Goal: Task Accomplishment & Management: Complete application form

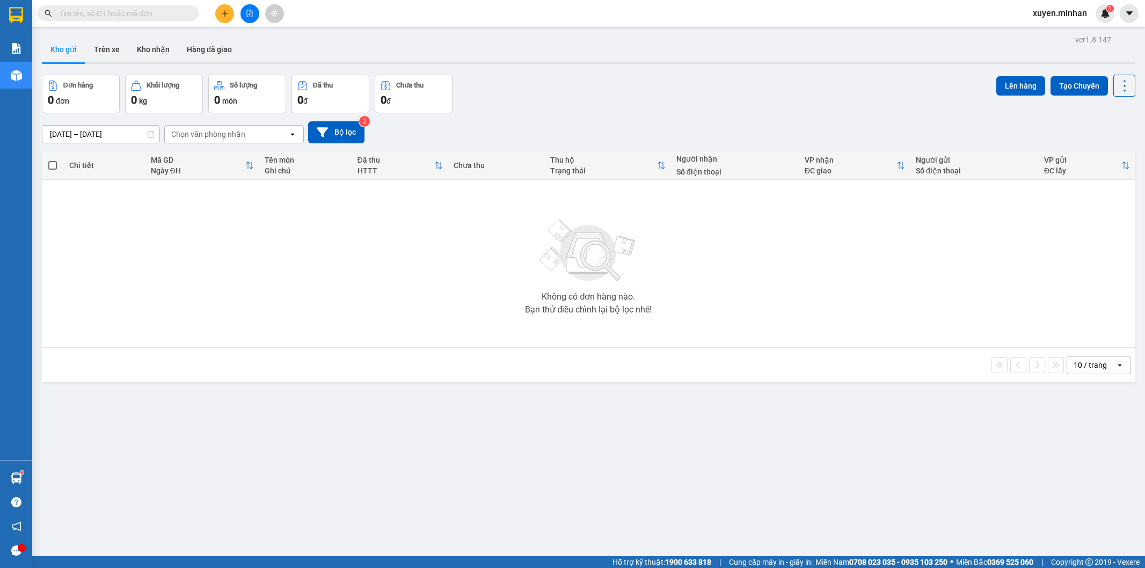
click at [81, 15] on input "text" at bounding box center [122, 14] width 127 height 12
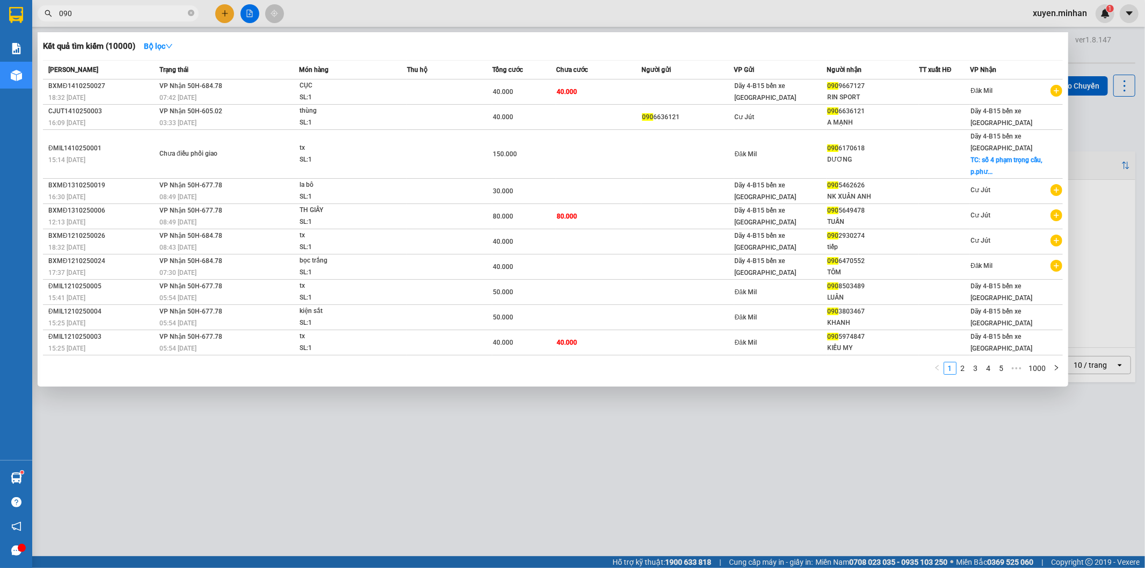
type input "090"
click at [988, 433] on div at bounding box center [572, 284] width 1145 height 568
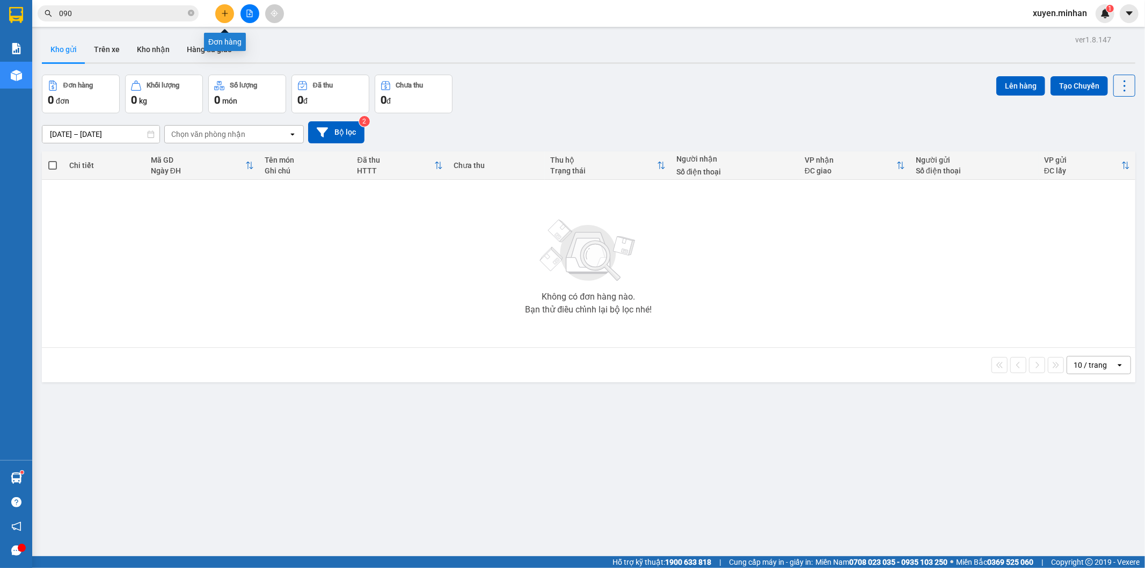
click at [227, 12] on icon "plus" at bounding box center [225, 14] width 8 height 8
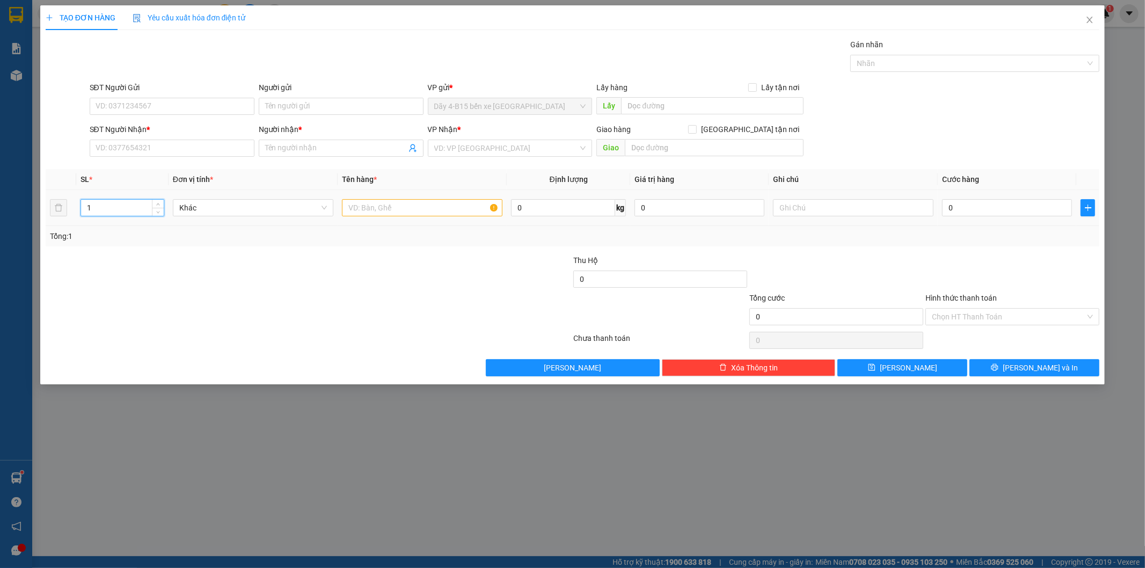
drag, startPoint x: 104, startPoint y: 207, endPoint x: 45, endPoint y: 212, distance: 59.9
click at [47, 214] on tr "1 Khác 0 kg 0 0" at bounding box center [573, 208] width 1055 height 36
type input "2"
click at [410, 203] on input "text" at bounding box center [422, 207] width 161 height 17
type input "th xốp"
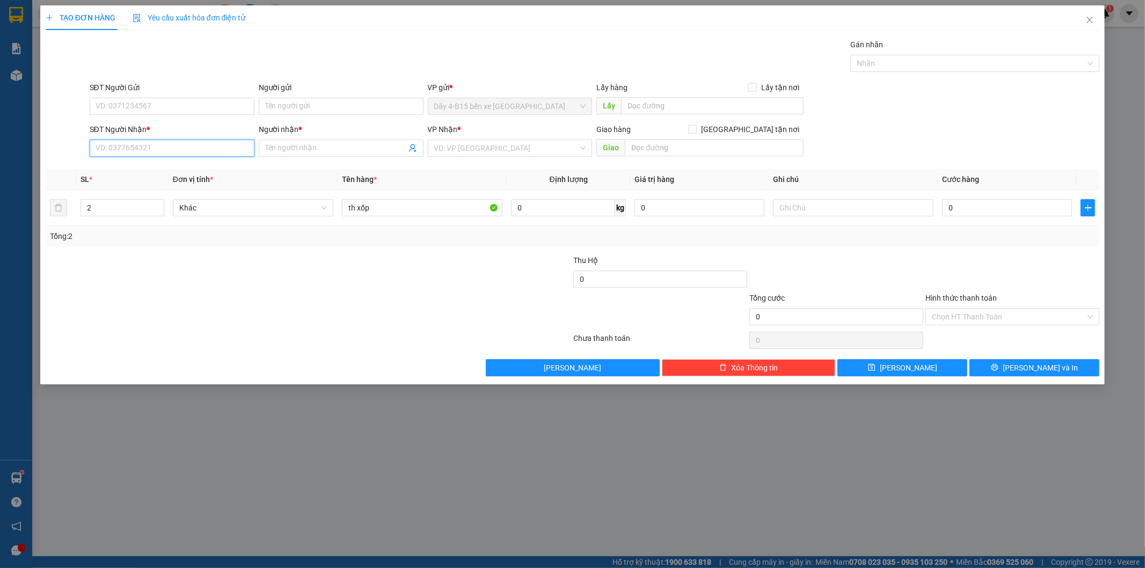
click at [134, 147] on input "SĐT Người Nhận *" at bounding box center [172, 148] width 165 height 17
type input "0984162900"
click at [330, 148] on input "Người nhận *" at bounding box center [335, 148] width 141 height 12
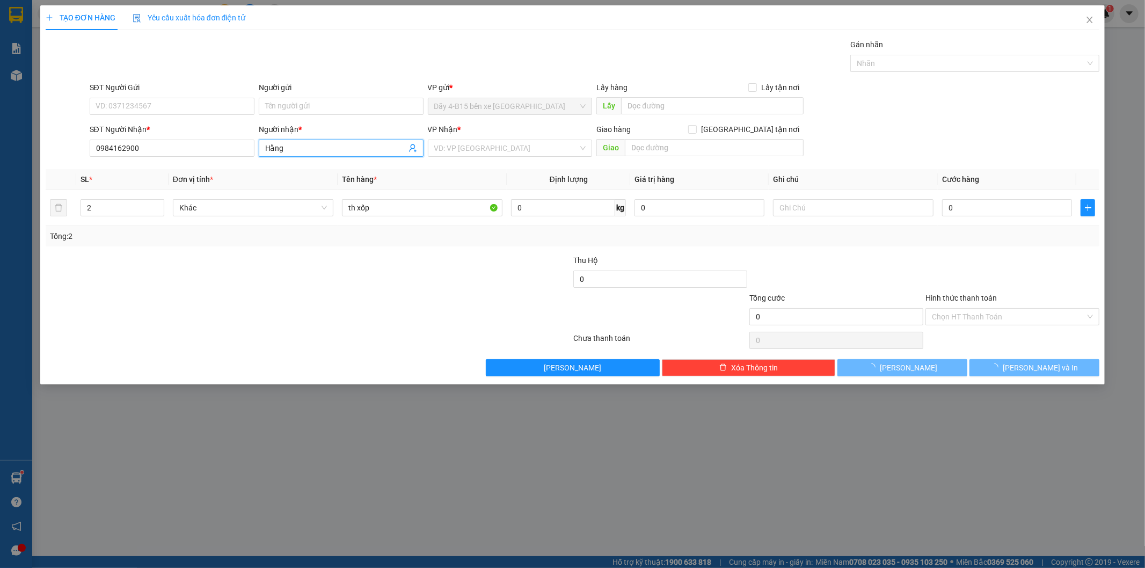
type input "Hằng"
click at [354, 270] on div at bounding box center [221, 274] width 352 height 38
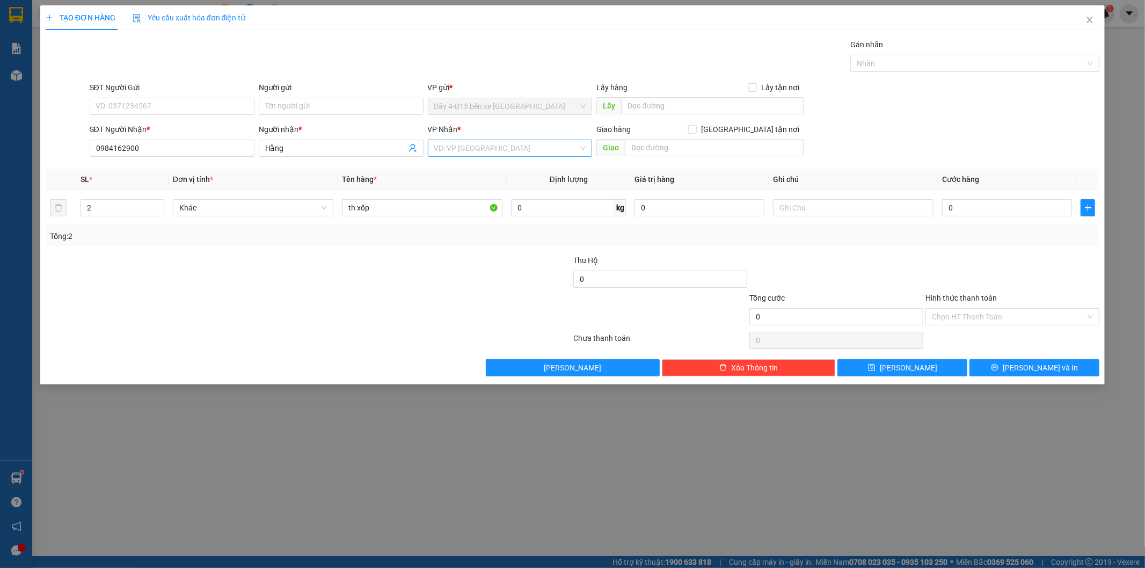
click at [560, 148] on input "search" at bounding box center [506, 148] width 144 height 16
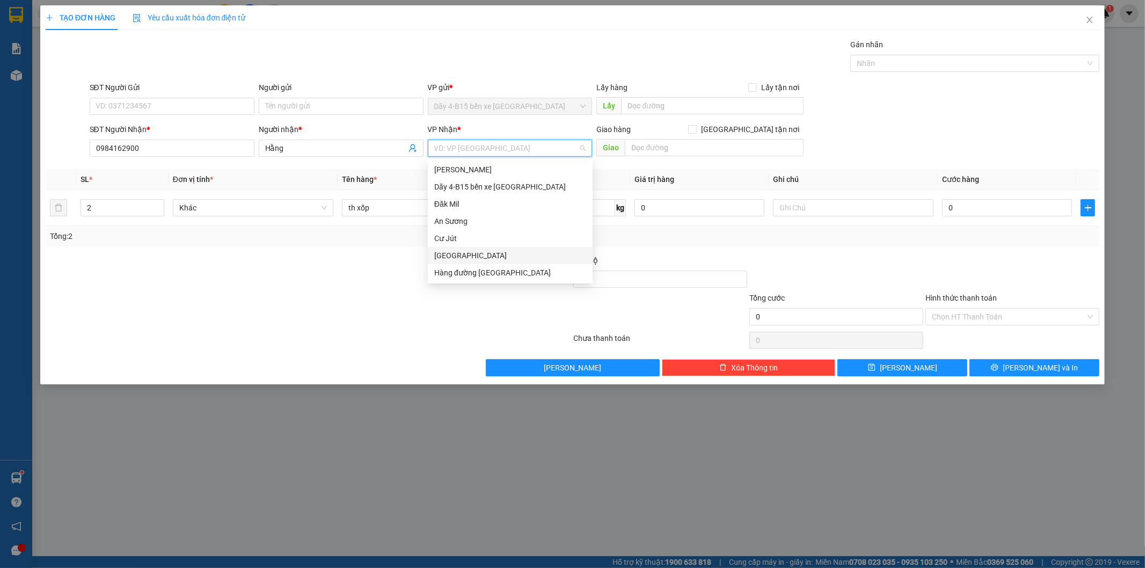
click at [501, 251] on div "Hàng đường Đắk Nông" at bounding box center [510, 256] width 152 height 12
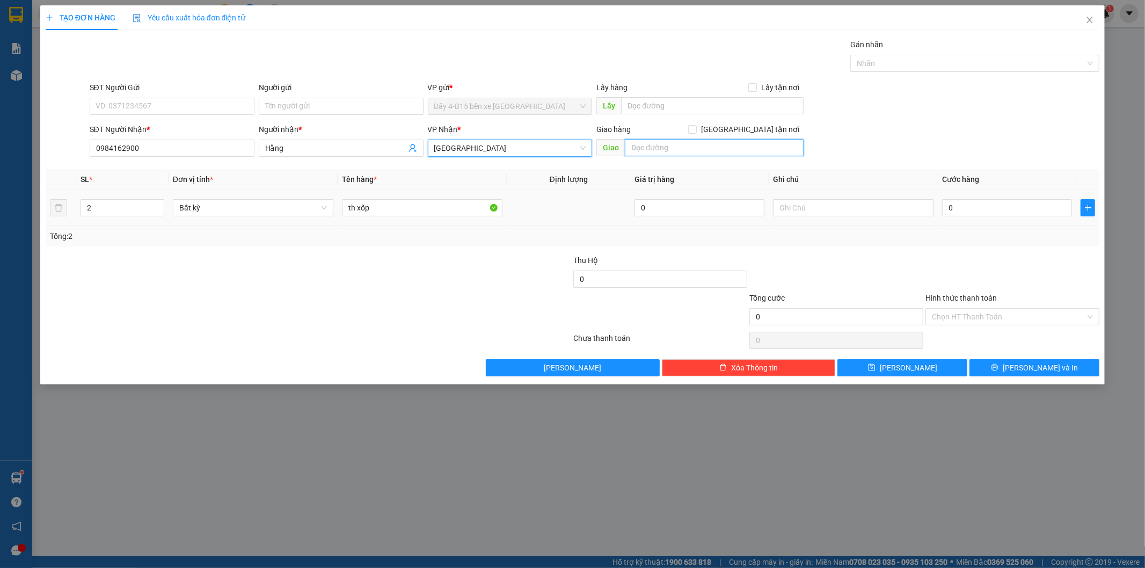
click at [645, 150] on input "text" at bounding box center [714, 147] width 179 height 17
type input "n3 đồn 8"
click at [492, 311] on div at bounding box center [485, 311] width 176 height 38
click at [967, 219] on td "0" at bounding box center [1007, 208] width 139 height 36
click at [967, 209] on input "0" at bounding box center [1007, 207] width 130 height 17
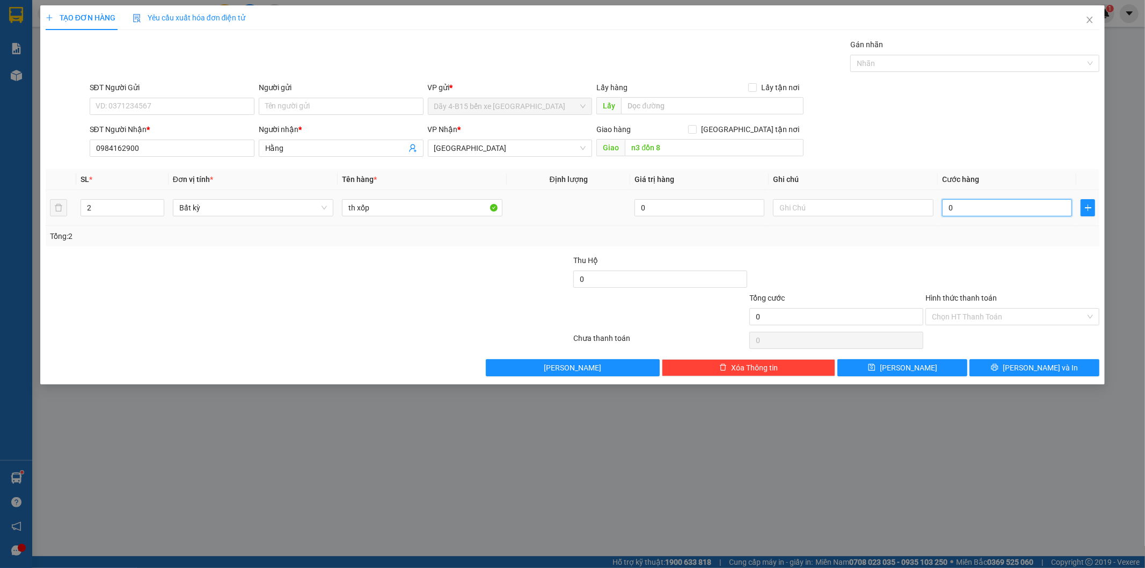
click at [967, 209] on input "0" at bounding box center [1007, 207] width 130 height 17
type input "9"
type input "90"
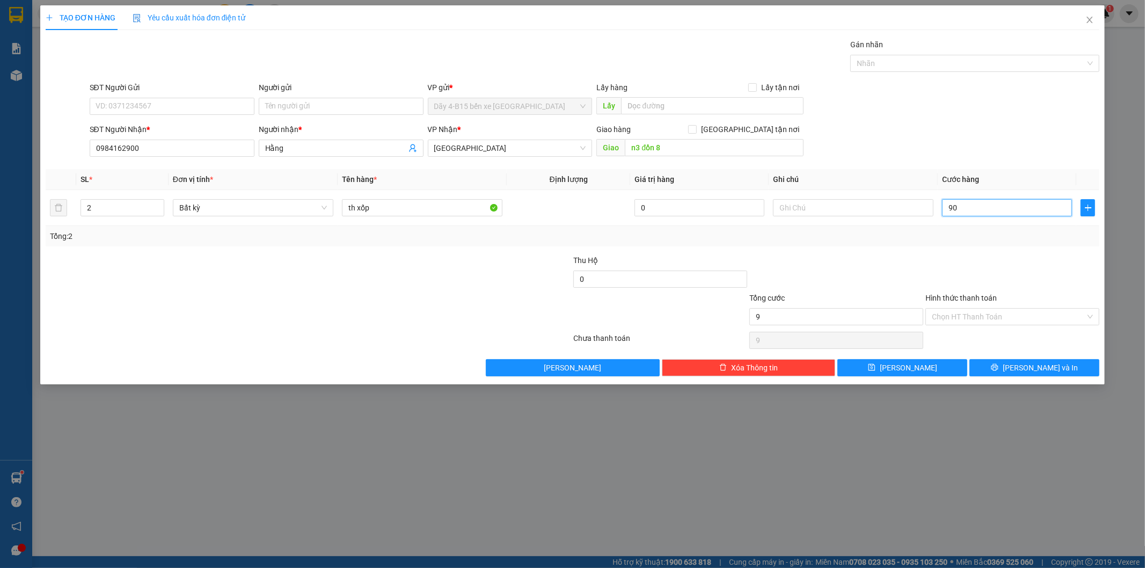
type input "90"
type input "90.000"
click at [851, 256] on div at bounding box center [837, 274] width 176 height 38
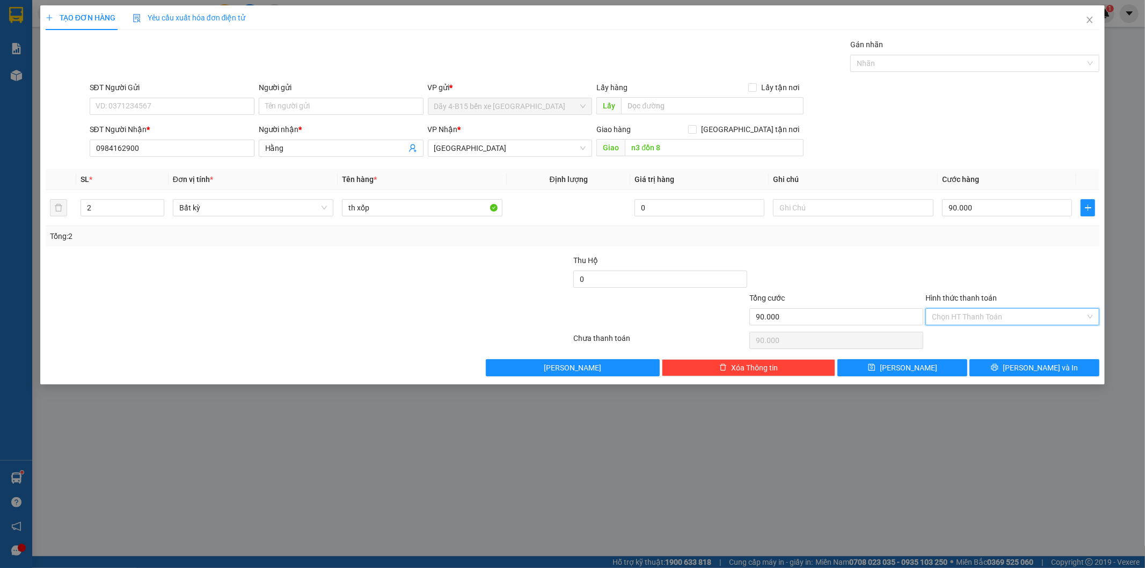
click at [1046, 315] on input "Hình thức thanh toán" at bounding box center [1009, 317] width 154 height 16
click at [1021, 339] on div "Tại văn phòng" at bounding box center [1013, 338] width 161 height 12
type input "0"
click at [1035, 368] on span "Lưu và In" at bounding box center [1040, 368] width 75 height 12
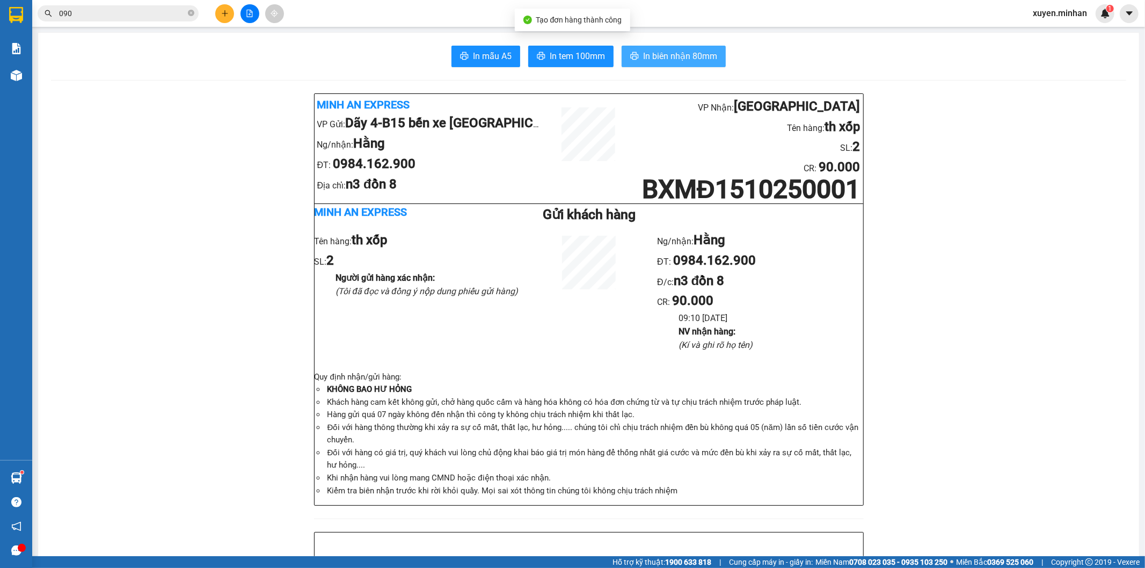
click at [692, 54] on span "In biên nhận 80mm" at bounding box center [680, 55] width 74 height 13
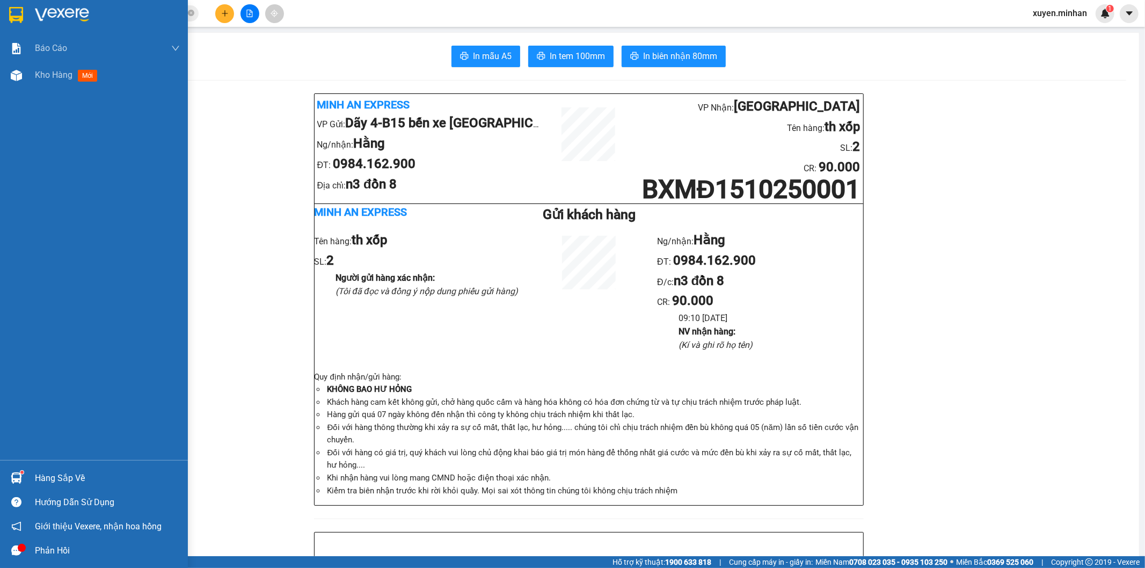
click at [12, 11] on img at bounding box center [16, 15] width 14 height 16
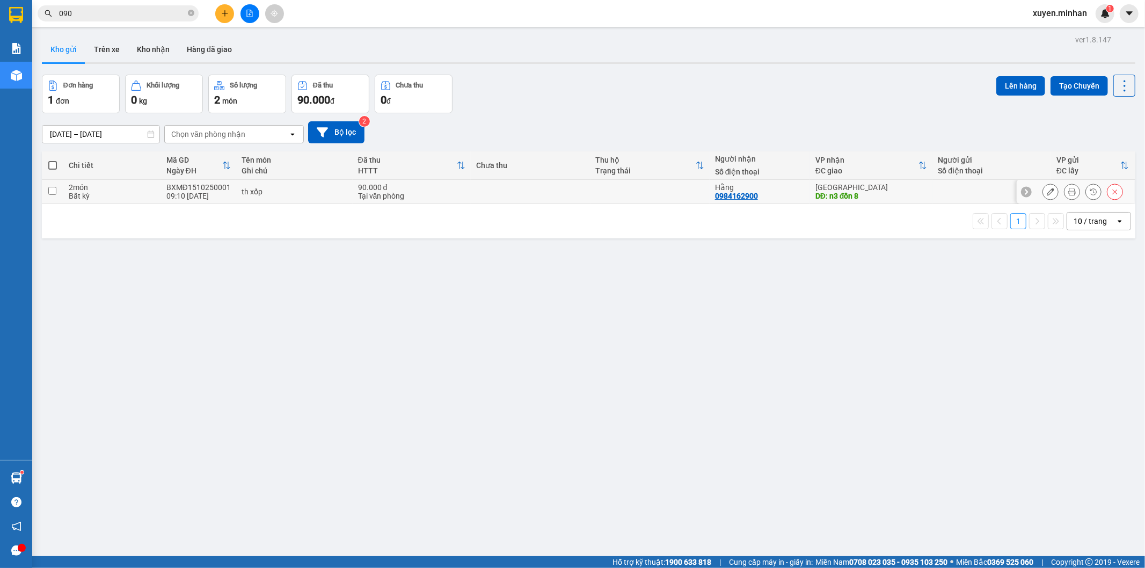
click at [1069, 194] on icon at bounding box center [1073, 192] width 8 height 8
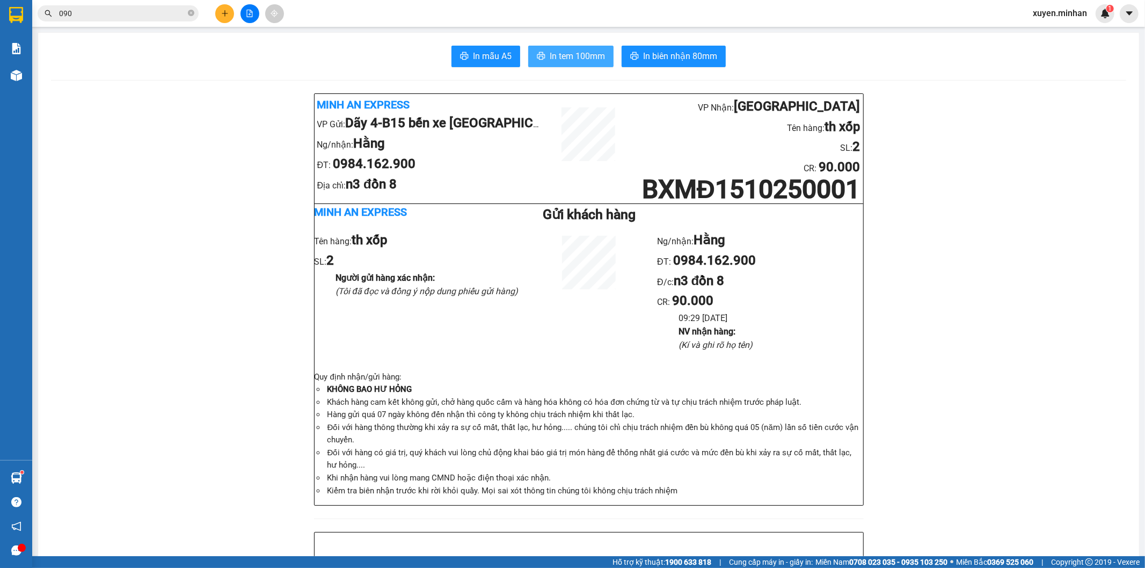
click at [550, 50] on span "In tem 100mm" at bounding box center [577, 55] width 55 height 13
click at [226, 14] on icon "plus" at bounding box center [225, 14] width 8 height 8
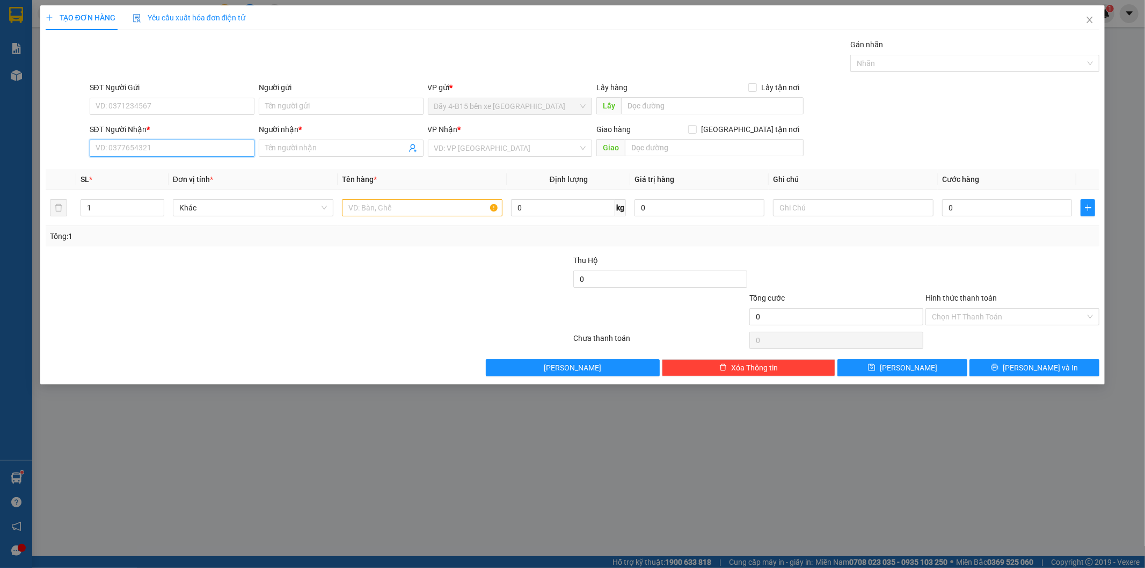
click at [149, 147] on input "SĐT Người Nhận *" at bounding box center [172, 148] width 165 height 17
click at [209, 173] on div "0942799750 - MAI" at bounding box center [172, 170] width 152 height 12
type input "0942799750"
type input "MAI"
type input "0942799750"
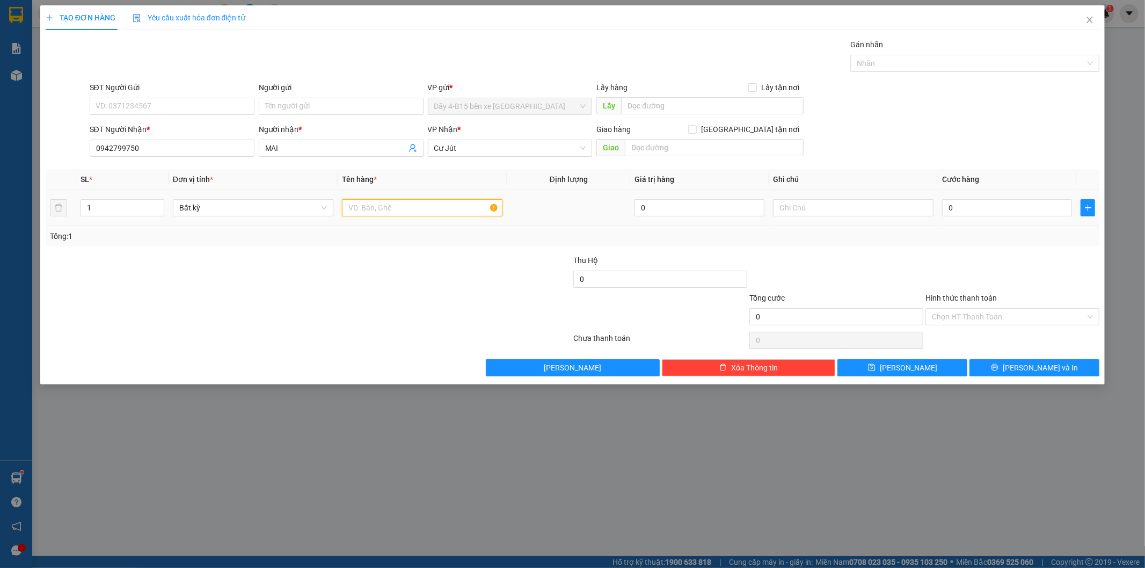
click at [393, 207] on input "text" at bounding box center [422, 207] width 161 height 17
type input "hộp"
click at [984, 206] on input "0" at bounding box center [1007, 207] width 130 height 17
type input "3"
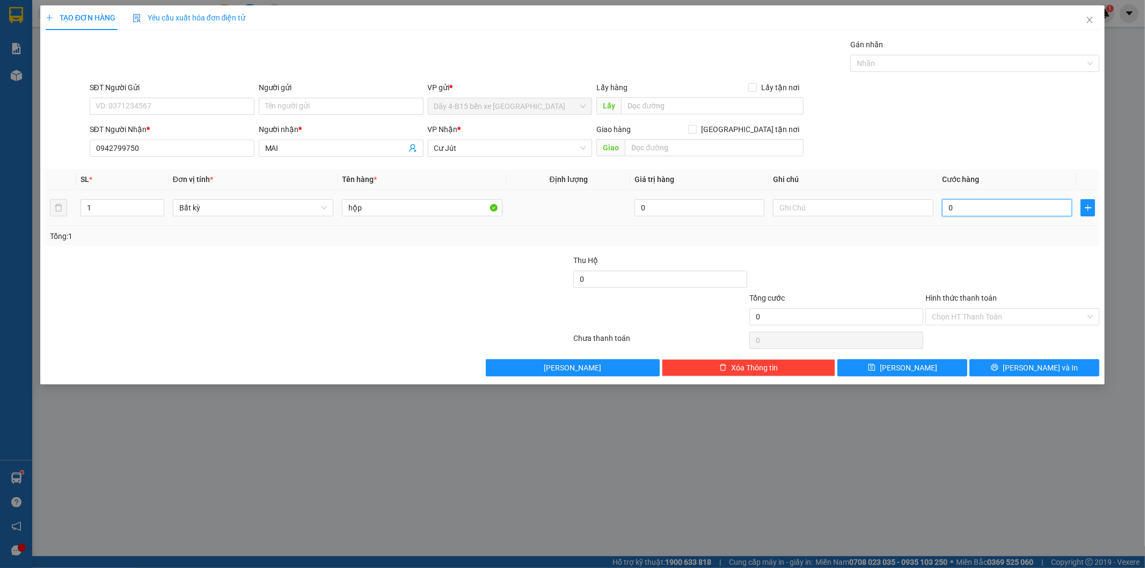
type input "3"
type input "30"
type input "30.000"
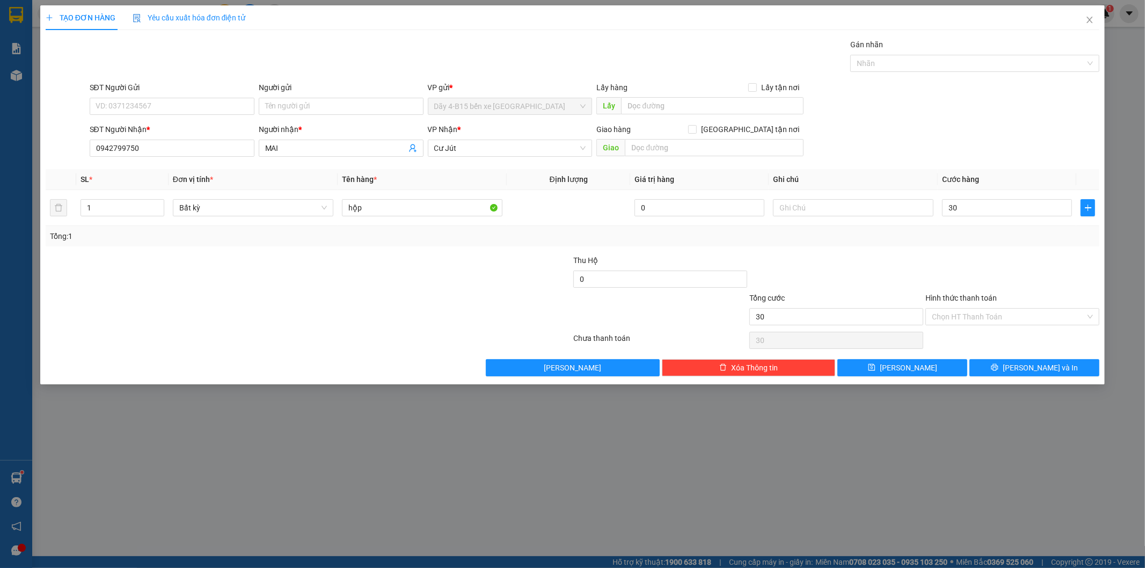
type input "30.000"
click at [1000, 270] on div at bounding box center [1013, 274] width 176 height 38
click at [1005, 316] on input "Hình thức thanh toán" at bounding box center [1009, 317] width 154 height 16
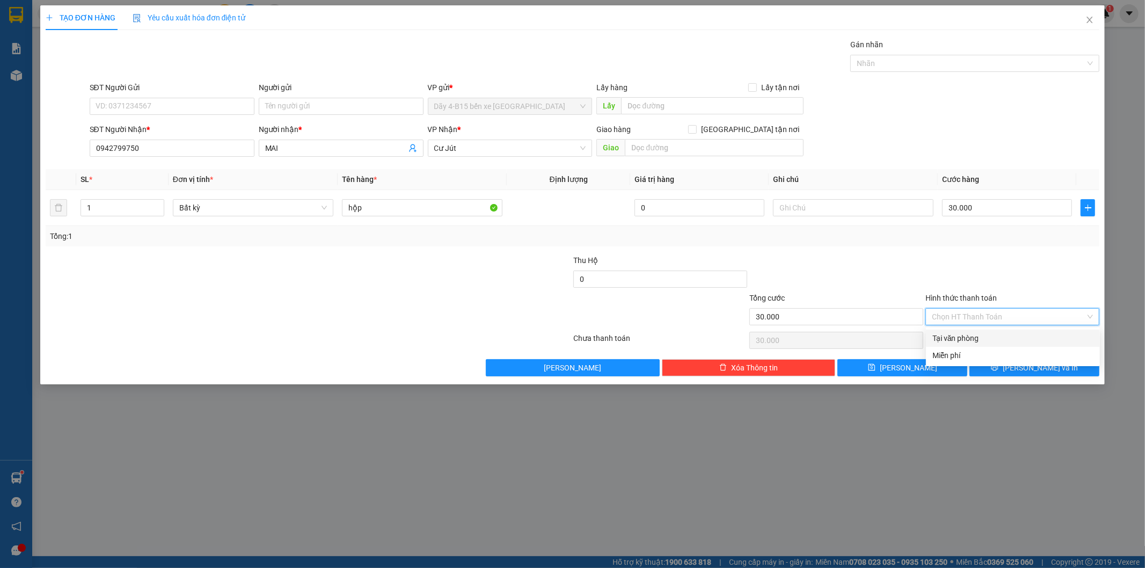
click at [985, 342] on div "Tại văn phòng" at bounding box center [1013, 338] width 161 height 12
type input "0"
click at [1006, 371] on button "Lưu và In" at bounding box center [1035, 367] width 130 height 17
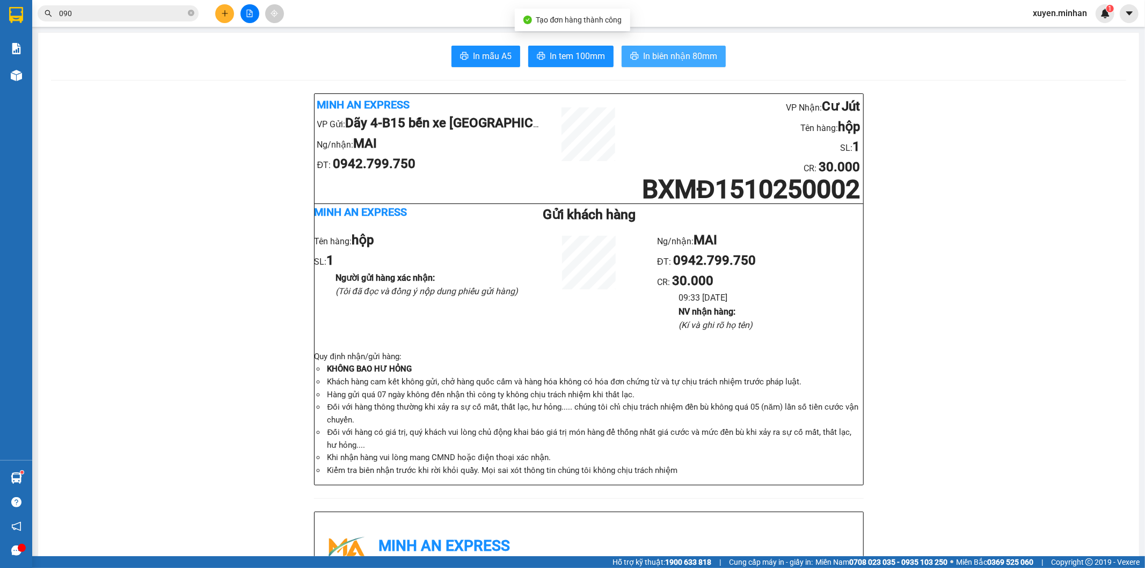
click at [650, 55] on span "In biên nhận 80mm" at bounding box center [680, 55] width 74 height 13
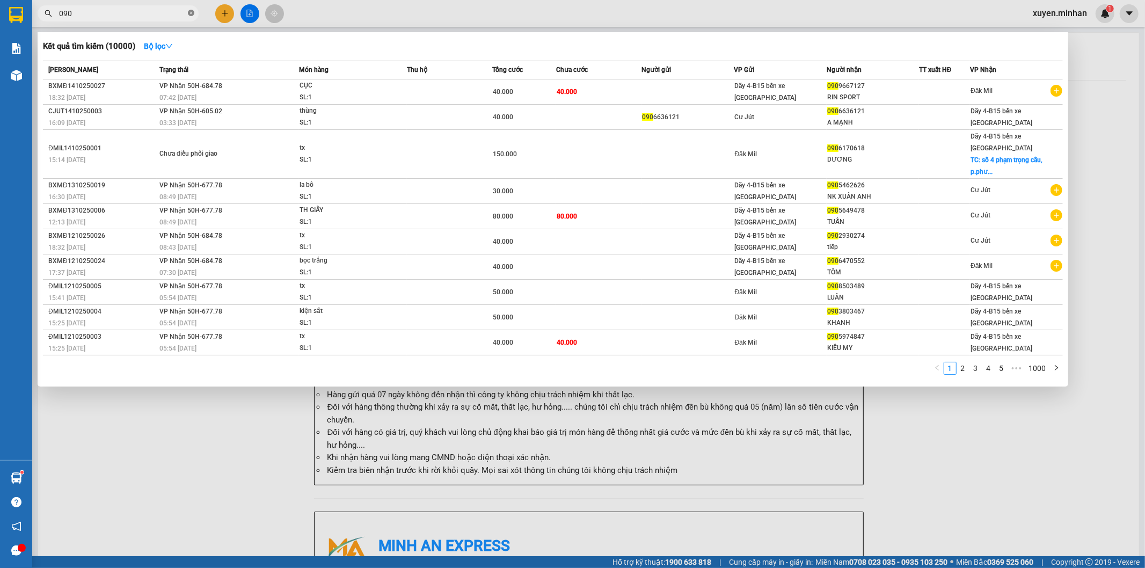
click at [191, 13] on icon "close-circle" at bounding box center [191, 13] width 6 height 6
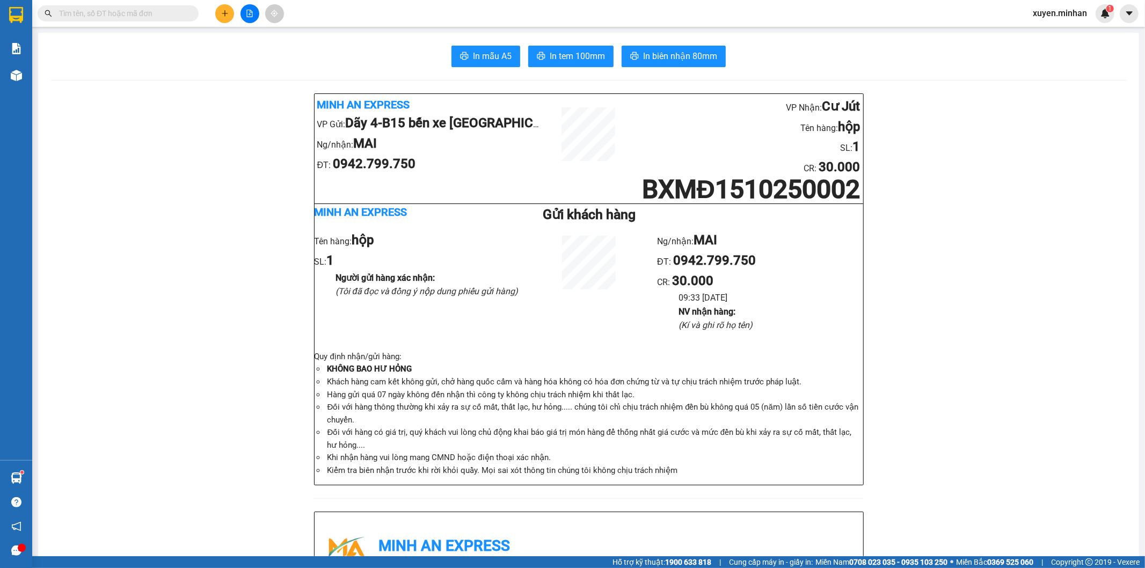
click at [584, 50] on span "In tem 100mm" at bounding box center [577, 55] width 55 height 13
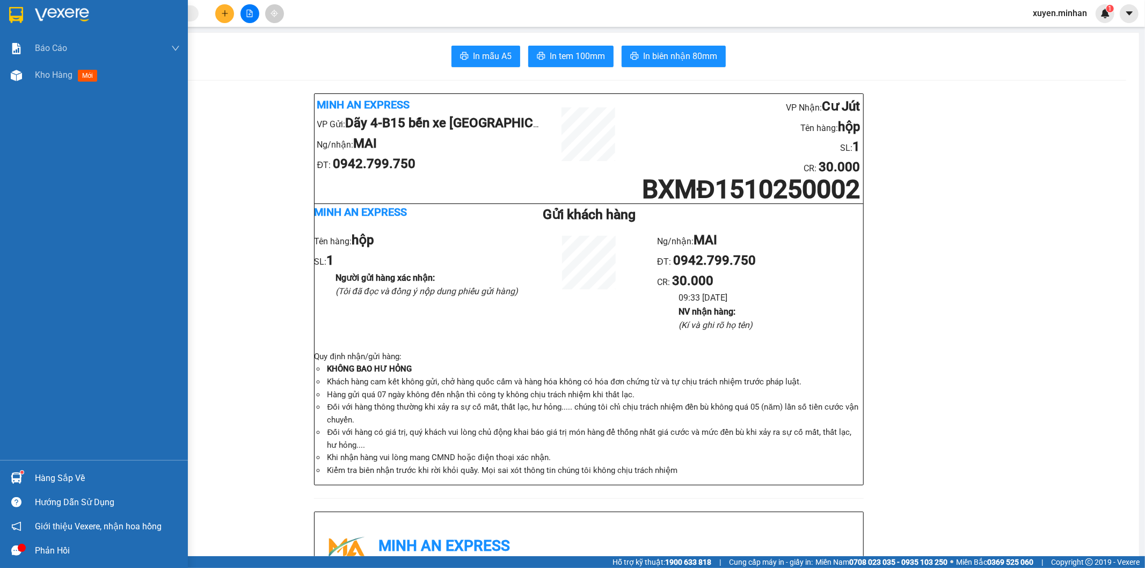
click at [4, 24] on div at bounding box center [94, 17] width 188 height 35
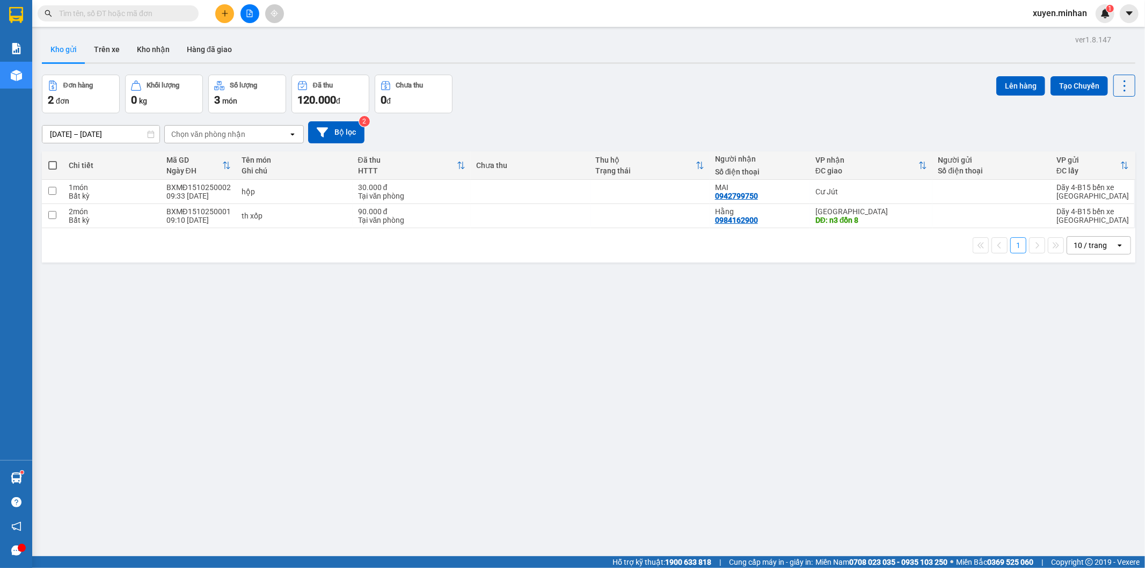
click at [635, 340] on div "ver 1.8.147 Kho gửi Trên xe Kho nhận Hàng đã giao Đơn hàng 2 đơn Khối lượng 0 k…" at bounding box center [589, 316] width 1103 height 568
click at [108, 12] on input "text" at bounding box center [122, 14] width 127 height 12
click at [98, 20] on span at bounding box center [118, 13] width 161 height 16
click at [157, 17] on input "text" at bounding box center [122, 14] width 127 height 12
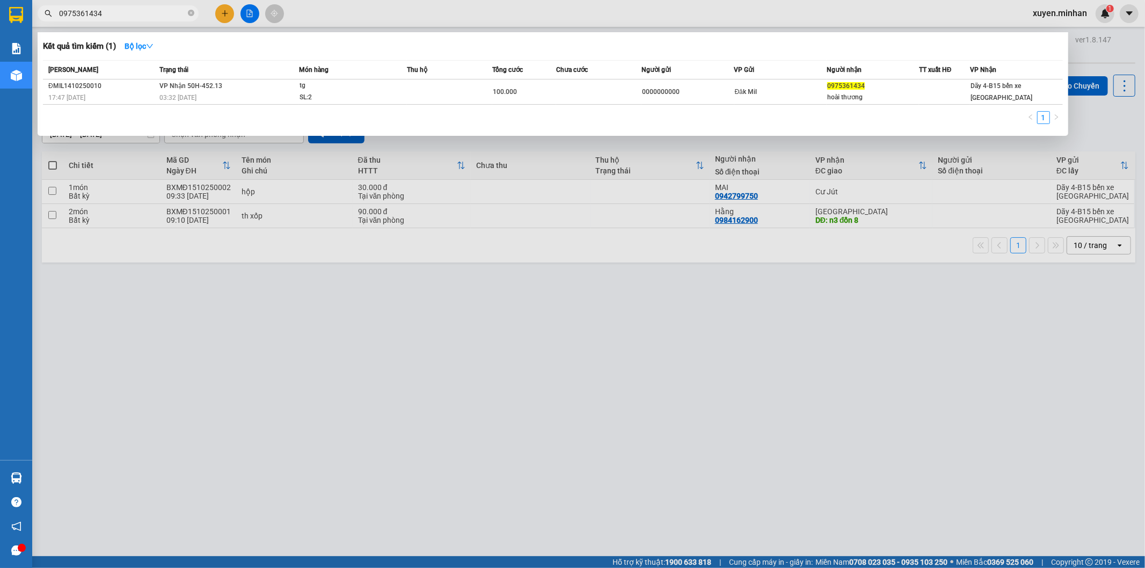
type input "0975361434"
click at [953, 304] on div at bounding box center [572, 284] width 1145 height 568
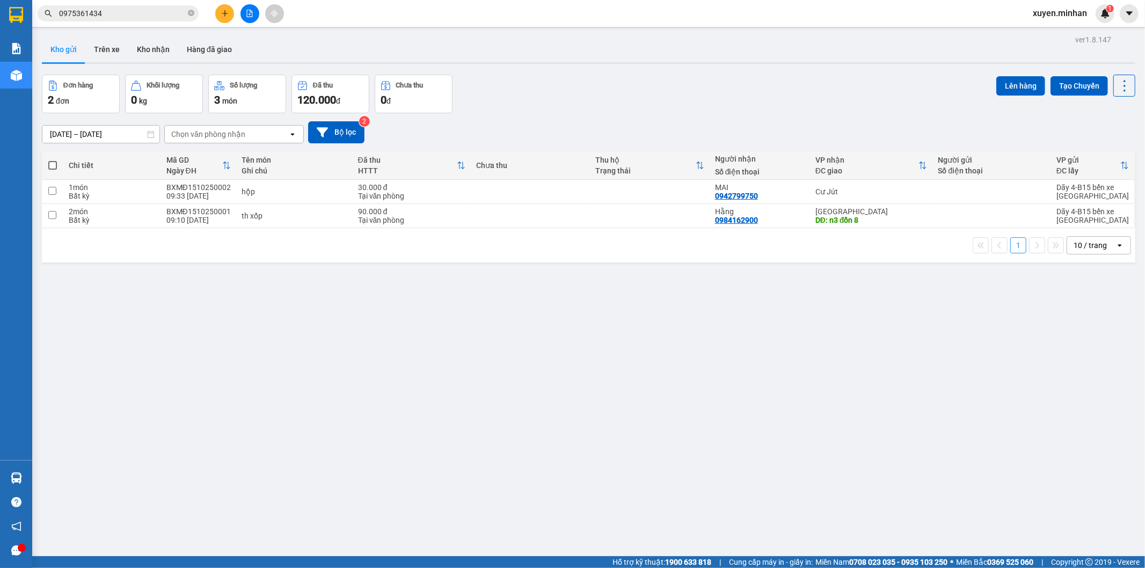
click at [52, 169] on span at bounding box center [52, 165] width 9 height 9
click at [53, 160] on input "checkbox" at bounding box center [53, 160] width 0 height 0
checkbox input "true"
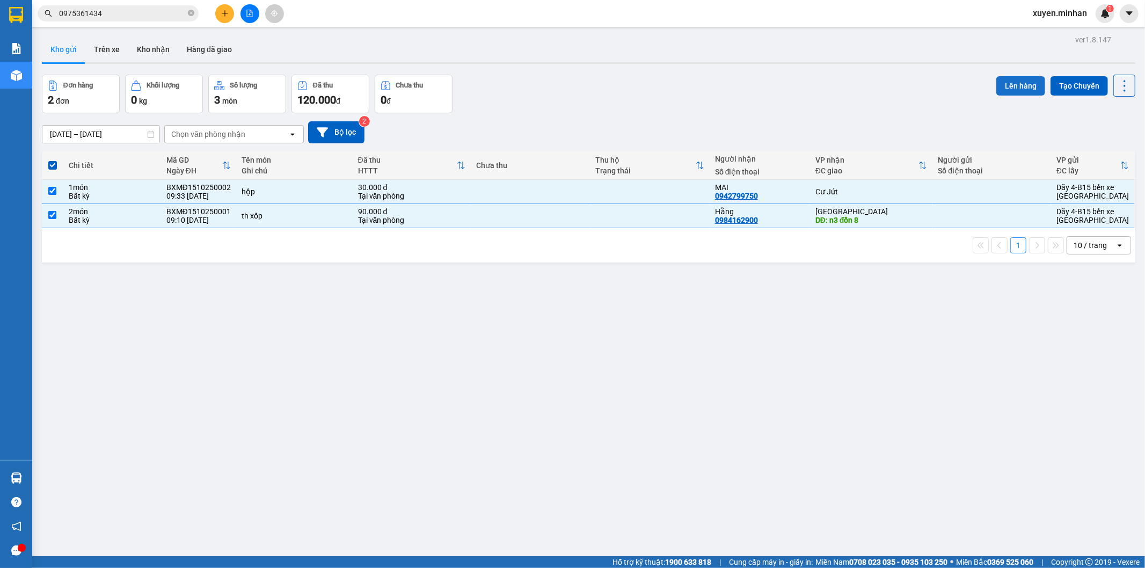
click at [1007, 88] on button "Lên hàng" at bounding box center [1021, 85] width 49 height 19
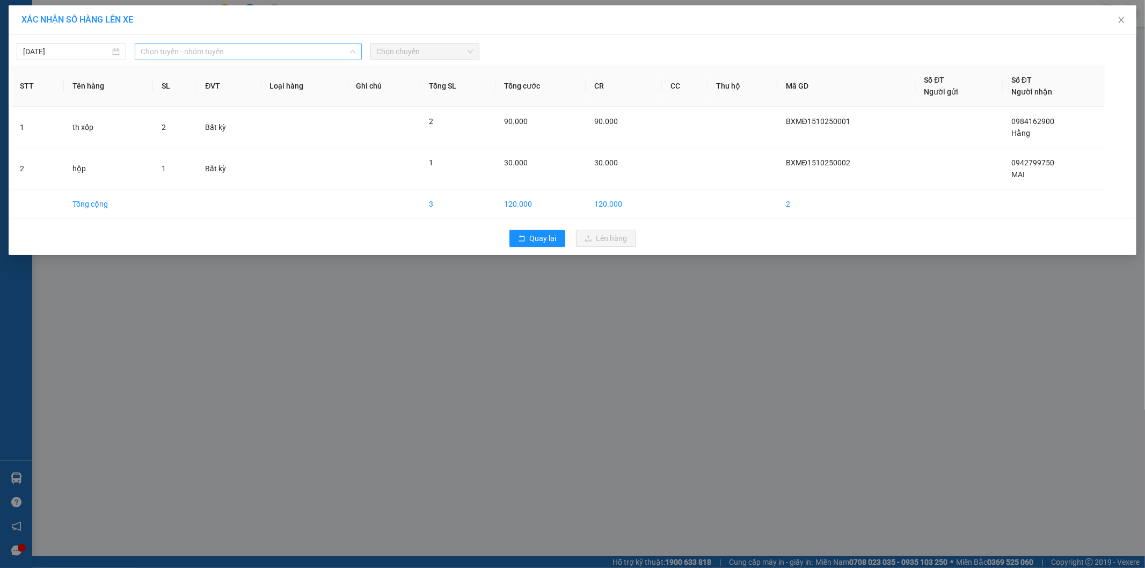
click at [291, 51] on span "Chọn tuyến - nhóm tuyến" at bounding box center [248, 51] width 214 height 16
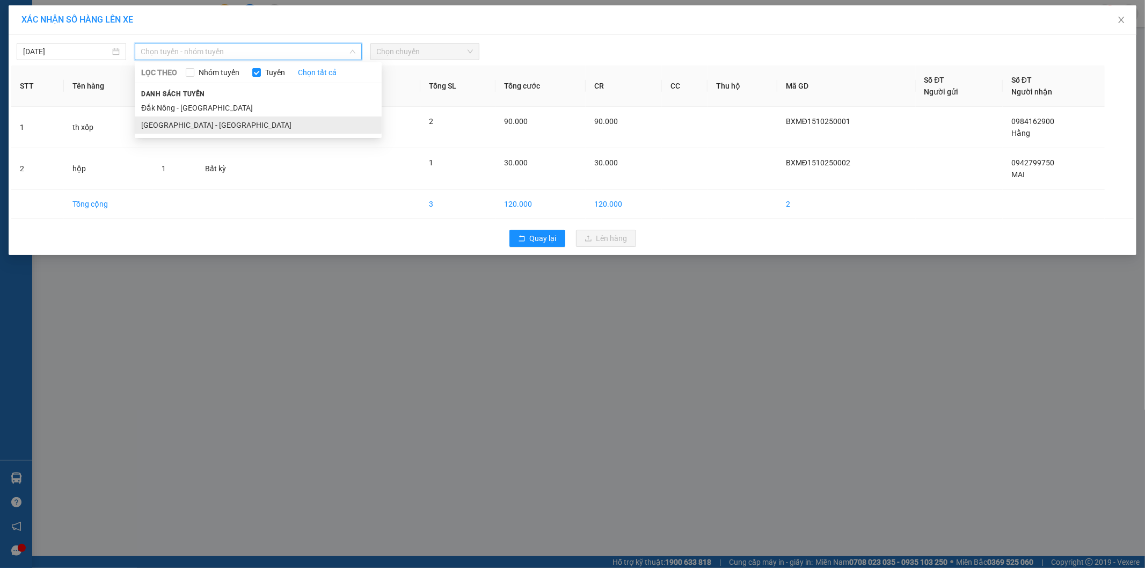
click at [194, 129] on li "Sài Gòn - Đắk Nông" at bounding box center [258, 125] width 247 height 17
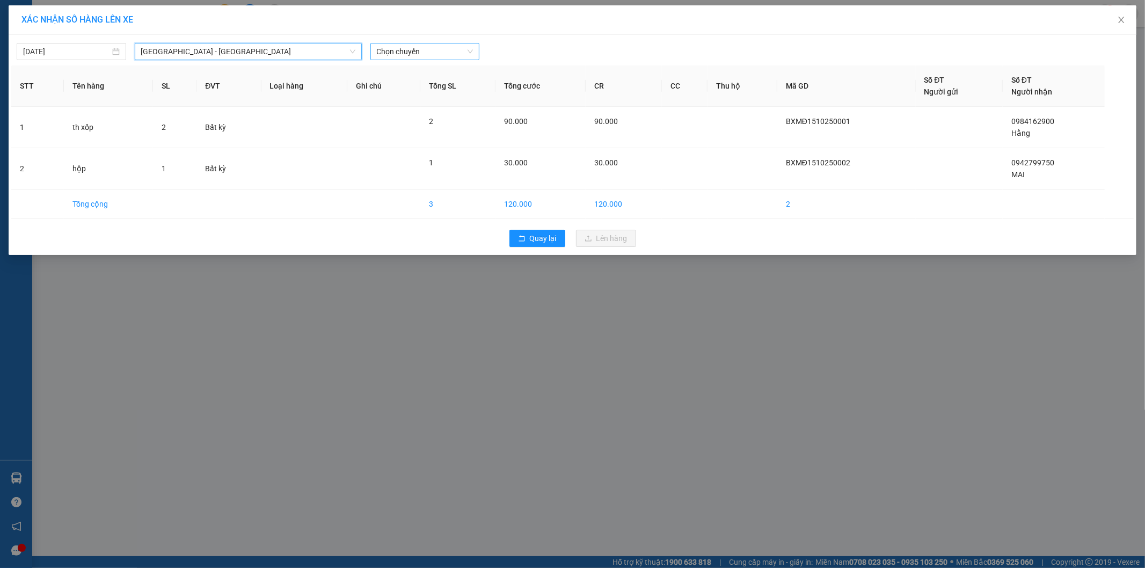
click at [434, 55] on span "Chọn chuyến" at bounding box center [425, 51] width 97 height 16
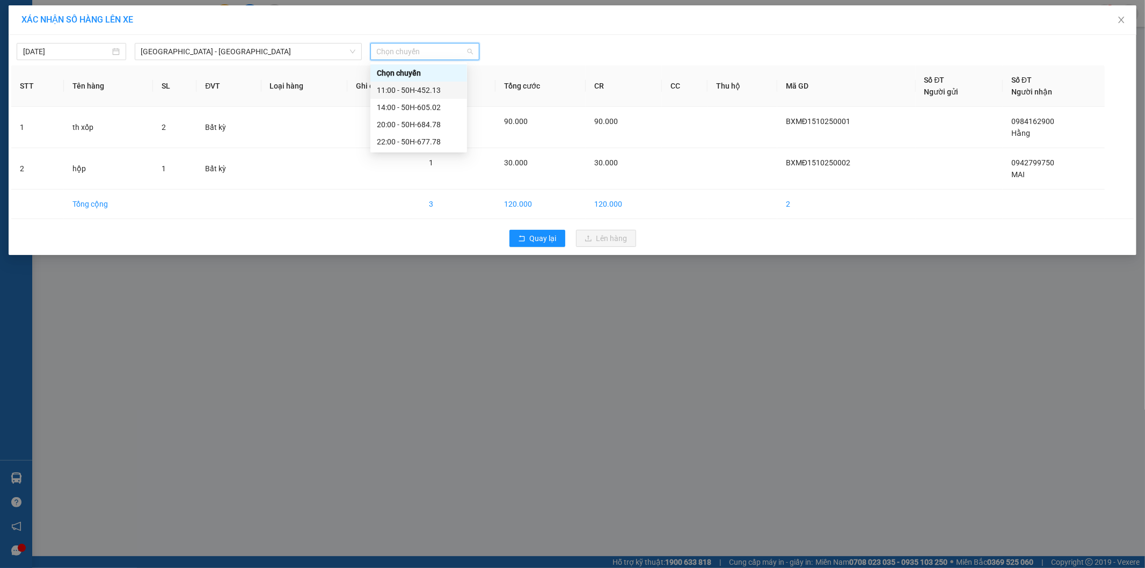
click at [419, 93] on div "11:00 - 50H-452.13" at bounding box center [419, 90] width 84 height 12
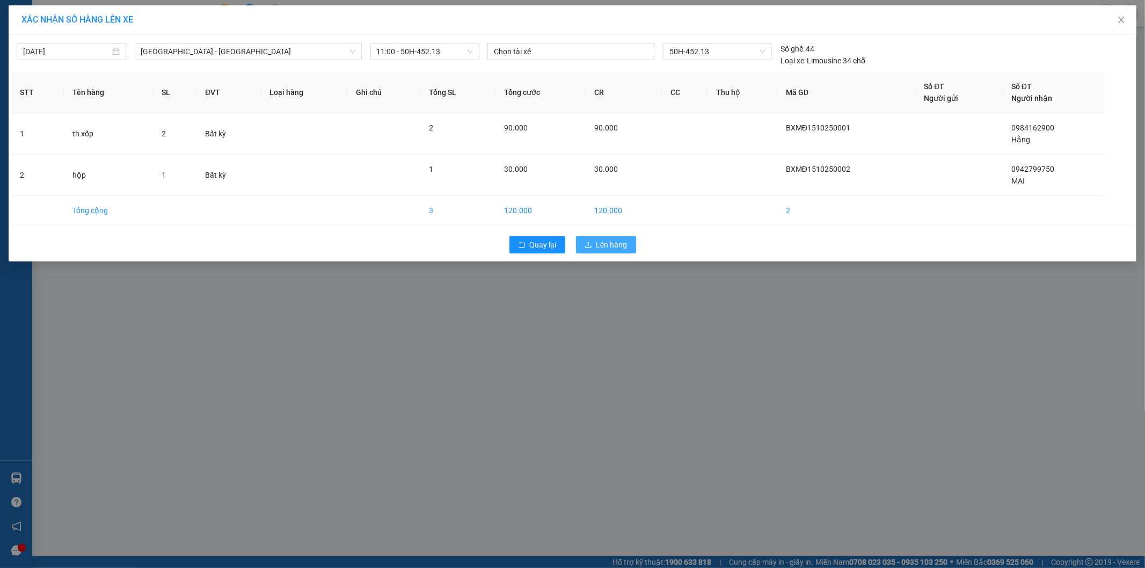
click at [589, 245] on icon "upload" at bounding box center [588, 245] width 6 height 6
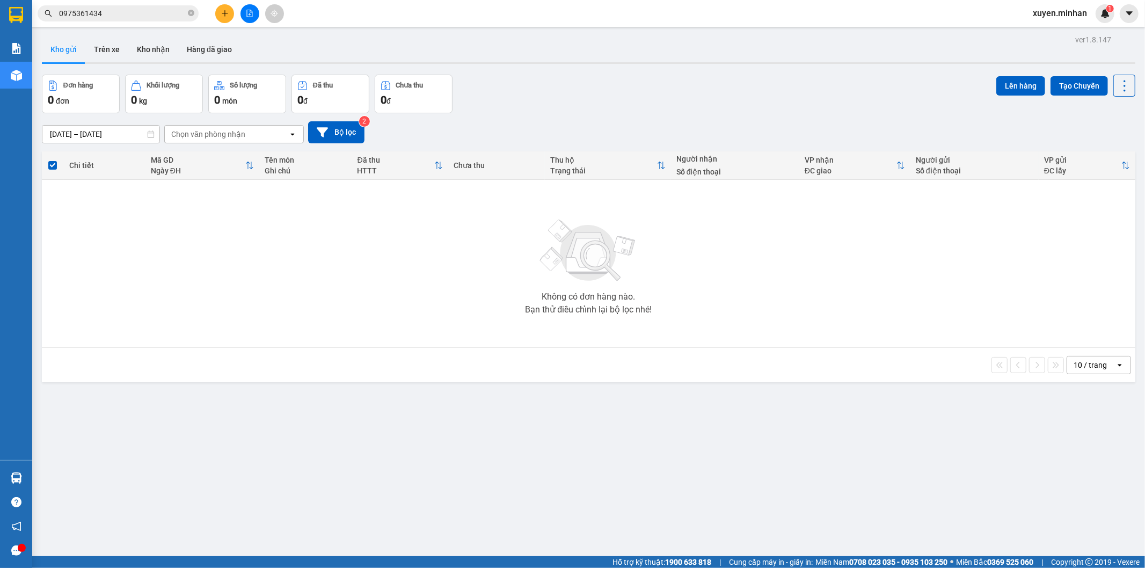
click at [254, 11] on button at bounding box center [250, 13] width 19 height 19
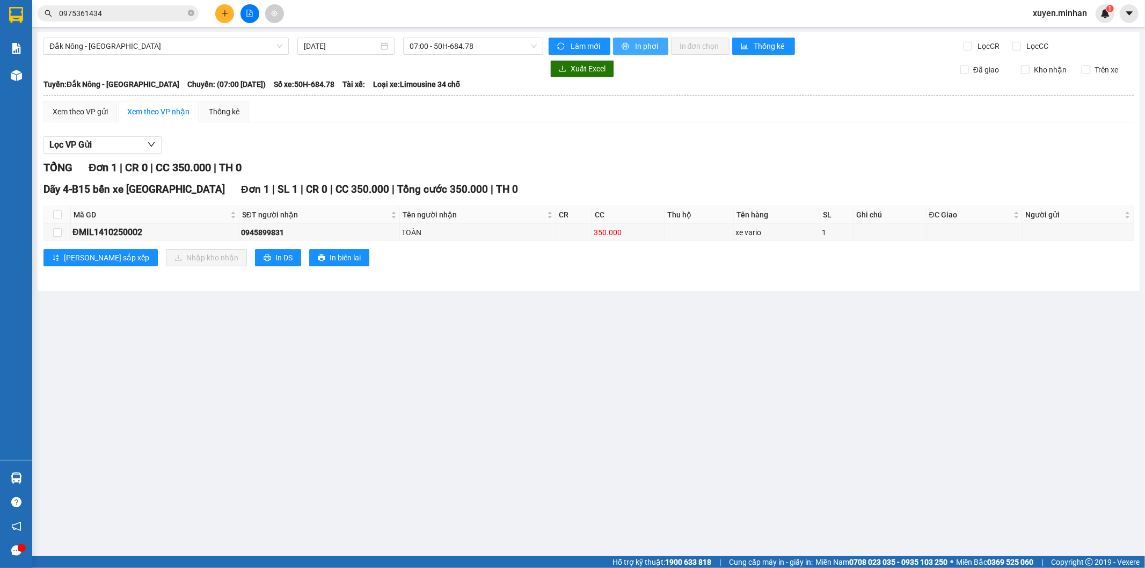
click at [646, 47] on span "In phơi" at bounding box center [647, 46] width 25 height 12
click at [277, 49] on span "Đắk Nông - Sài Gòn" at bounding box center [165, 46] width 233 height 16
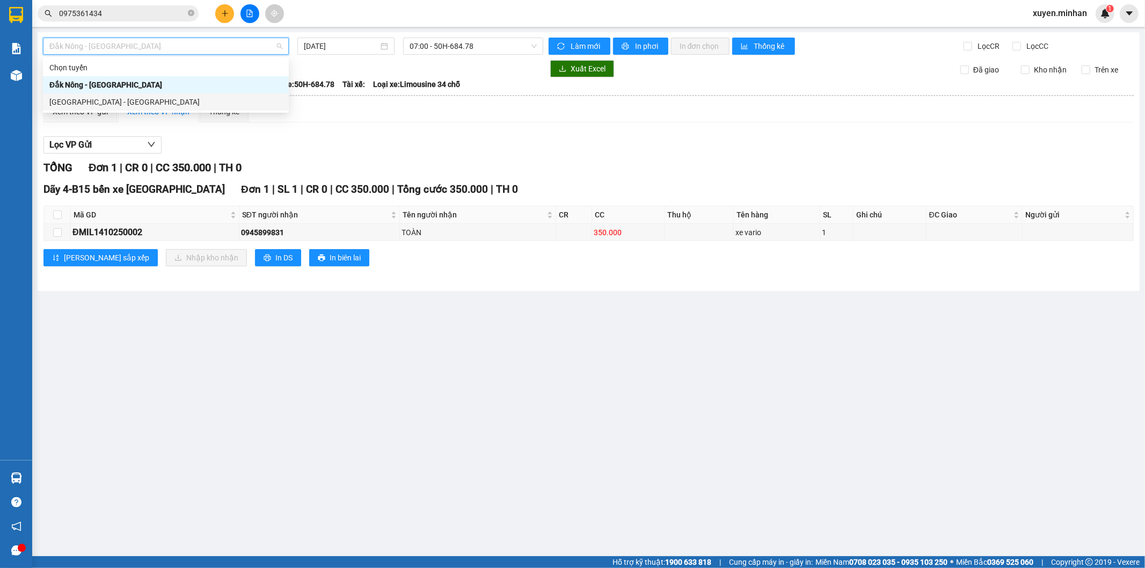
click at [185, 97] on div "Sài Gòn - Đắk Nông" at bounding box center [165, 102] width 233 height 12
type input "[DATE]"
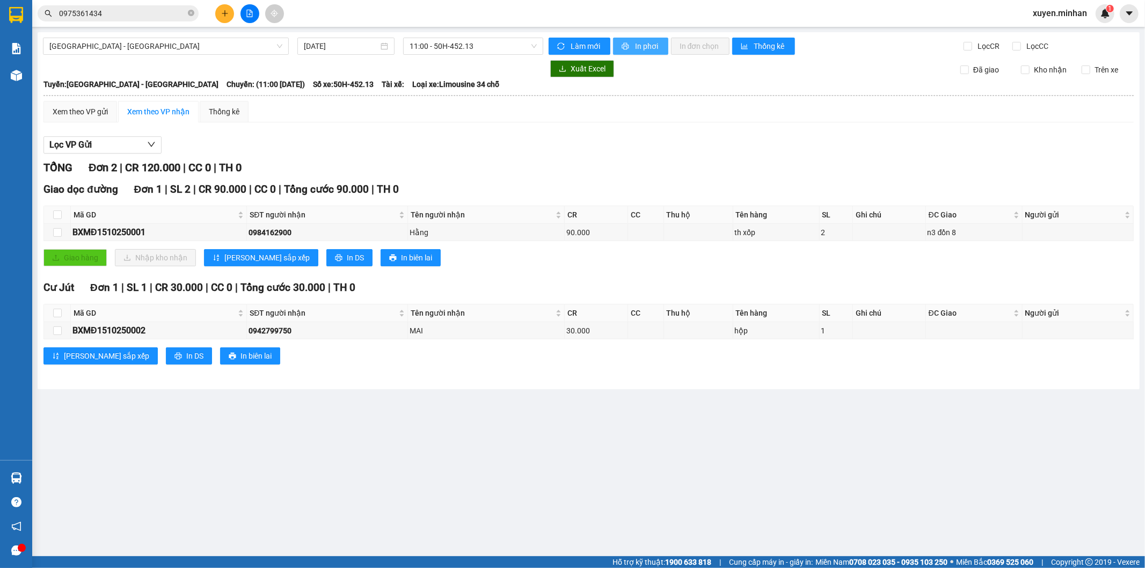
click at [637, 47] on span "In phơi" at bounding box center [647, 46] width 25 height 12
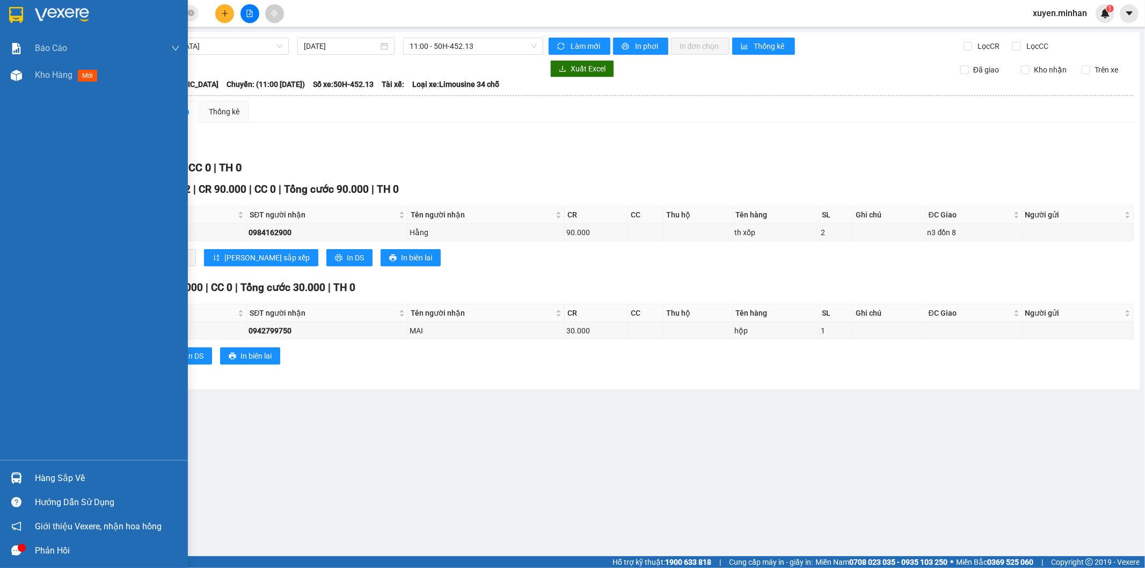
click at [14, 12] on img at bounding box center [16, 15] width 14 height 16
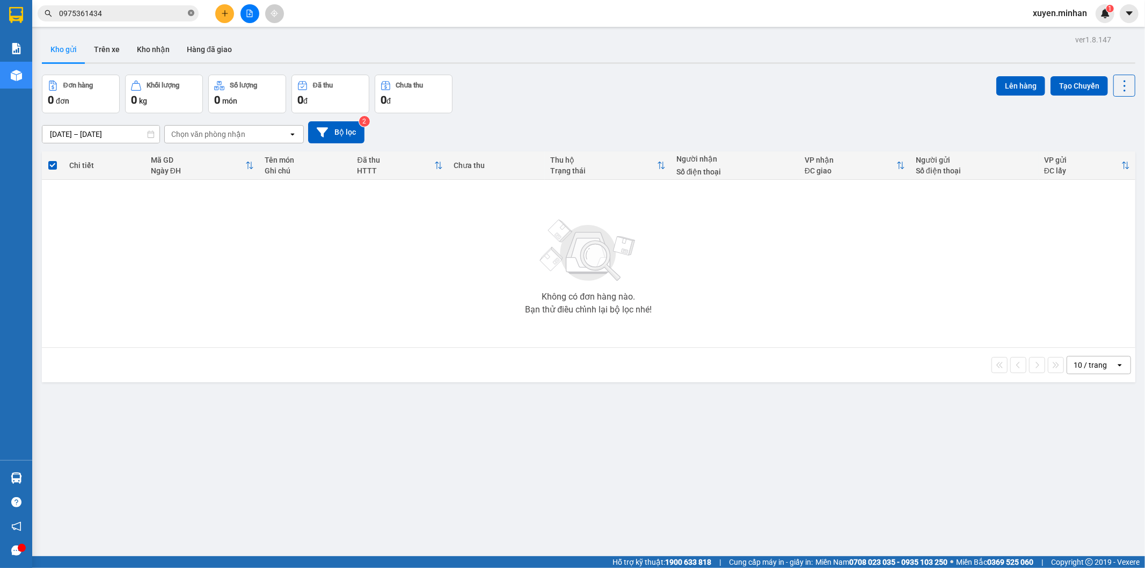
click at [190, 13] on icon "close-circle" at bounding box center [191, 13] width 6 height 6
click at [610, 71] on div "ver 1.8.147 Kho gửi Trên xe Kho nhận Hàng đã giao Đơn hàng 0 đơn Khối lượng 0 k…" at bounding box center [589, 316] width 1103 height 568
click at [224, 14] on icon "plus" at bounding box center [224, 13] width 1 height 6
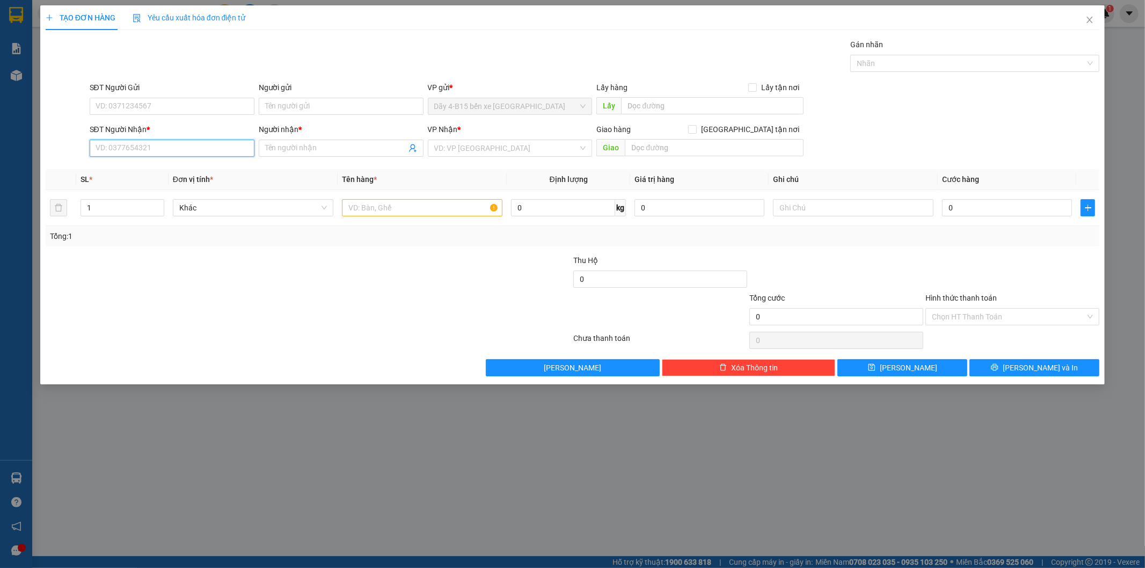
click at [128, 150] on input "SĐT Người Nhận *" at bounding box center [172, 148] width 165 height 17
type input "0935008828"
click at [209, 172] on div "0935008828 - CÔ LAN" at bounding box center [172, 170] width 152 height 12
type input "CÔ LAN"
type input "0935008828"
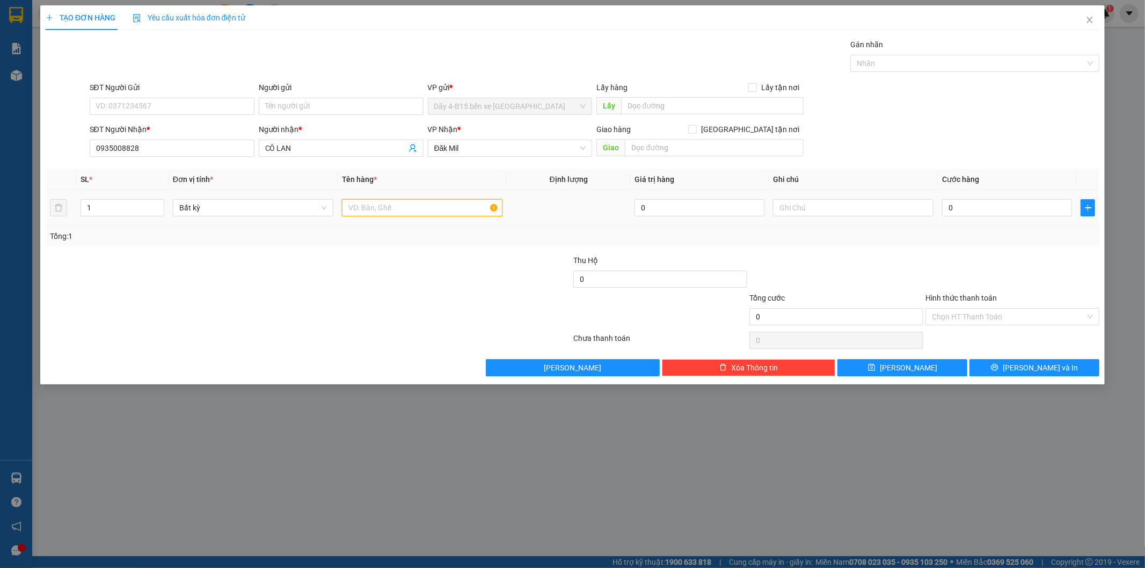
click at [382, 209] on input "text" at bounding box center [422, 207] width 161 height 17
type input "tivi"
click at [412, 305] on div at bounding box center [485, 311] width 176 height 38
click at [959, 206] on input "0" at bounding box center [1007, 207] width 130 height 17
type input "2"
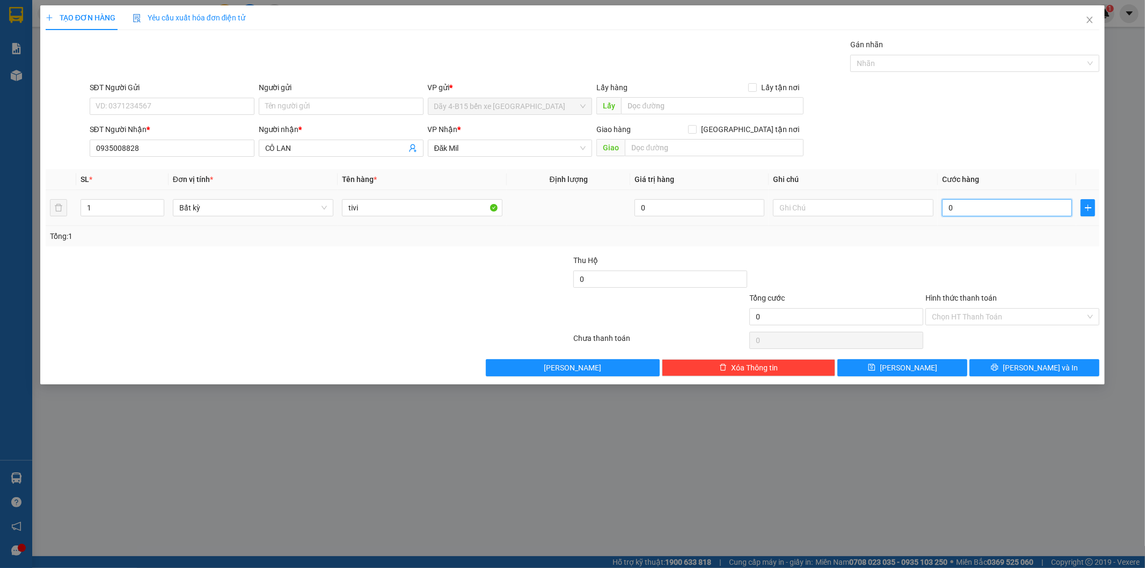
type input "2"
type input "25"
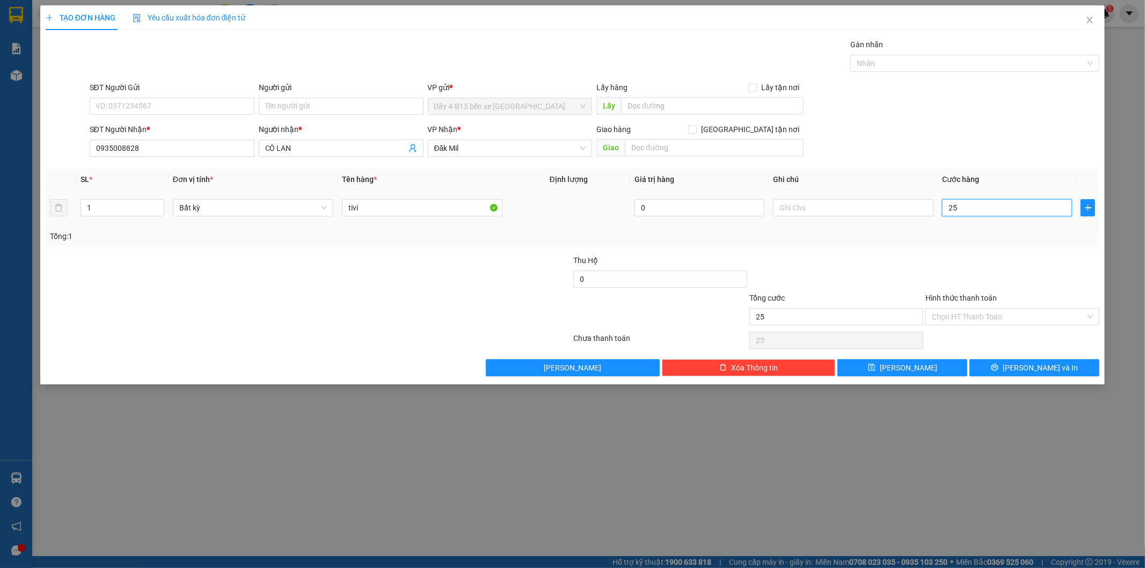
type input "253"
type input "2.530"
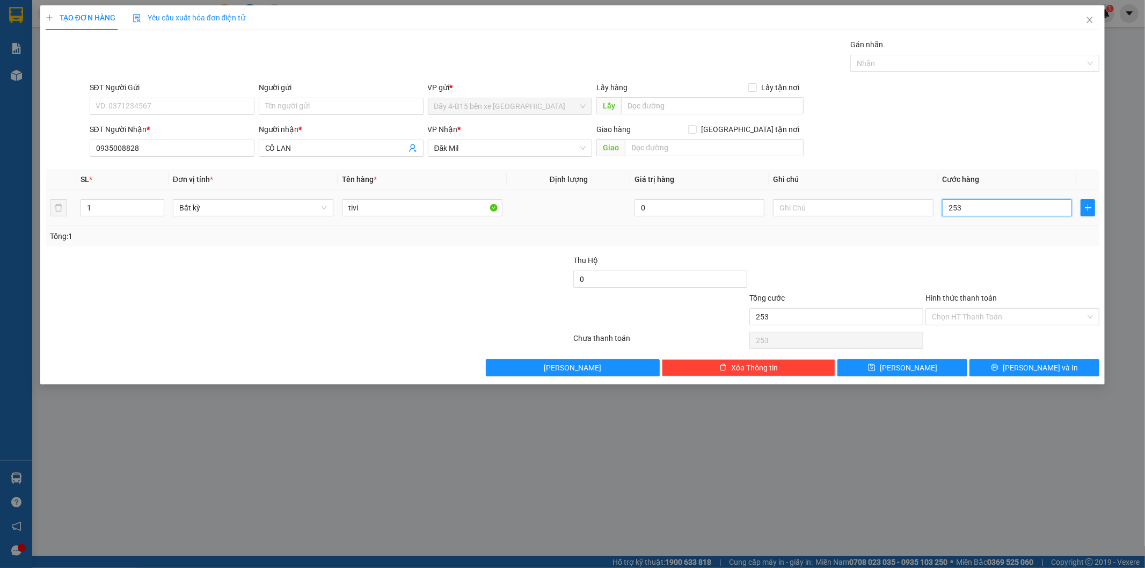
type input "2.530"
type input "25.300"
type input "253.000"
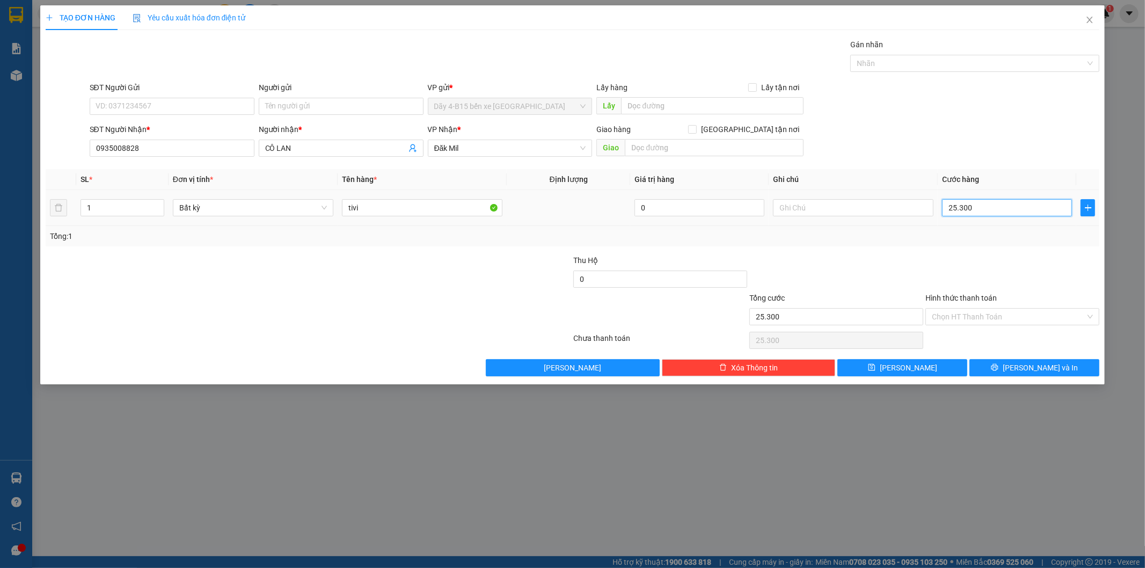
type input "253.000"
click at [954, 245] on div "Tổng: 1" at bounding box center [573, 236] width 1055 height 20
click at [1024, 367] on button "[PERSON_NAME] và In" at bounding box center [1035, 367] width 130 height 17
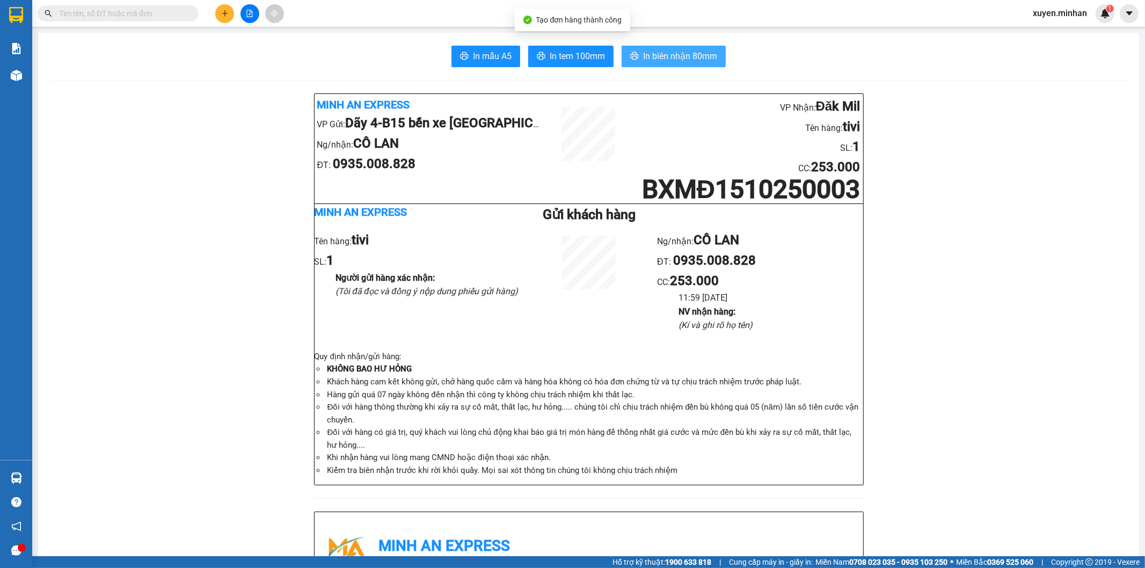
click at [643, 51] on span "In biên nhận 80mm" at bounding box center [680, 55] width 74 height 13
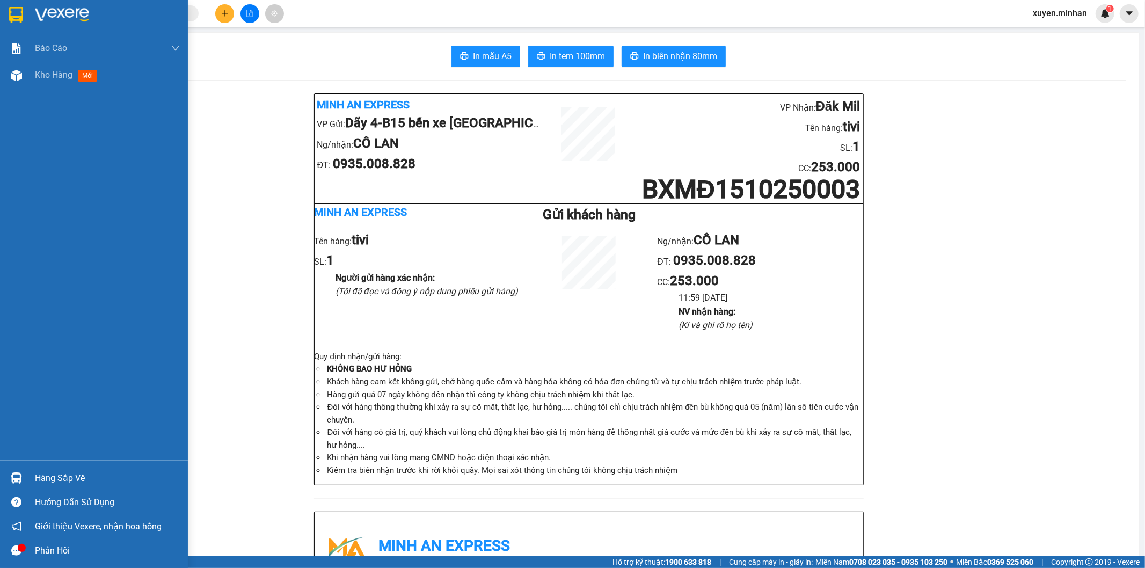
click at [11, 14] on img at bounding box center [16, 15] width 14 height 16
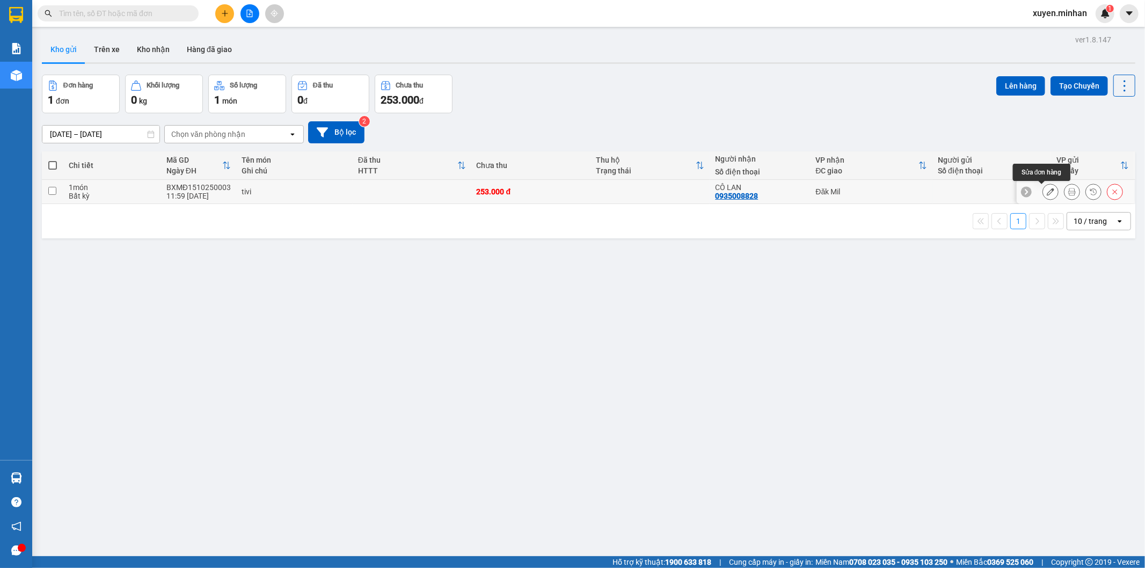
click at [1047, 191] on icon at bounding box center [1051, 192] width 8 height 8
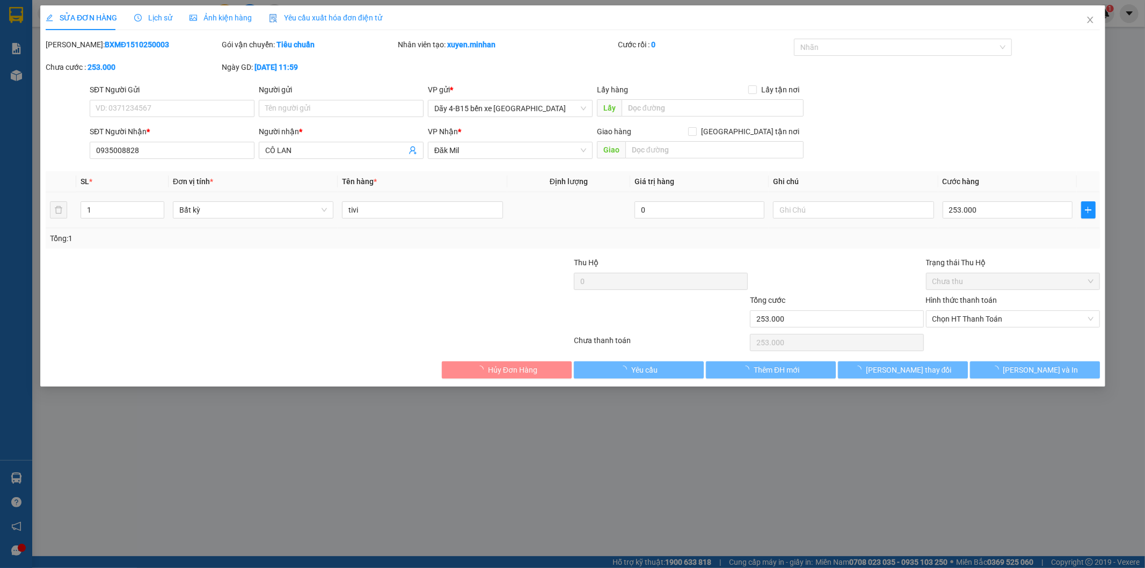
type input "0935008828"
type input "CÔ LAN"
type input "253.000"
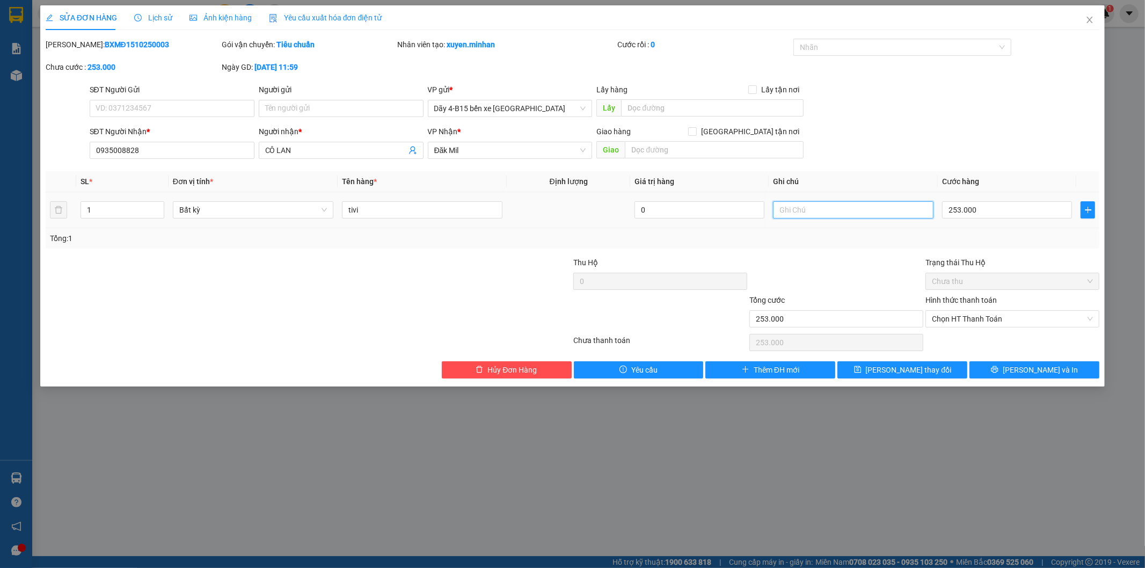
click at [790, 211] on input "text" at bounding box center [853, 209] width 161 height 17
click at [786, 258] on div at bounding box center [837, 276] width 176 height 38
click at [826, 210] on input "k bao bể" at bounding box center [853, 209] width 161 height 17
type input "k bao bể/ gồm phí vào cổng 53k"
click at [1007, 372] on button "Lưu và In" at bounding box center [1035, 369] width 130 height 17
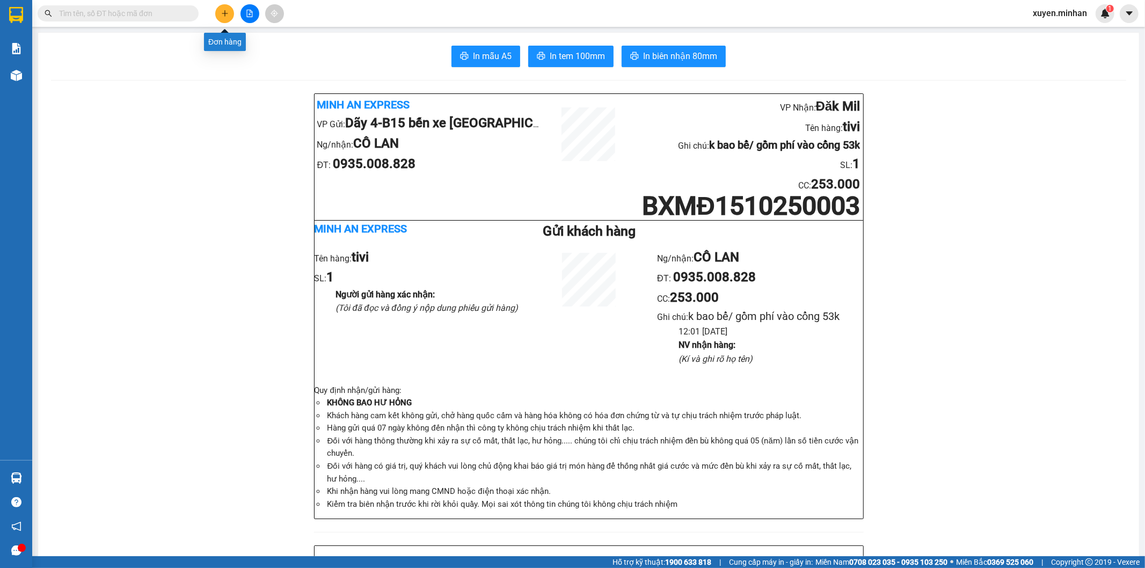
click at [226, 14] on icon "plus" at bounding box center [225, 14] width 8 height 8
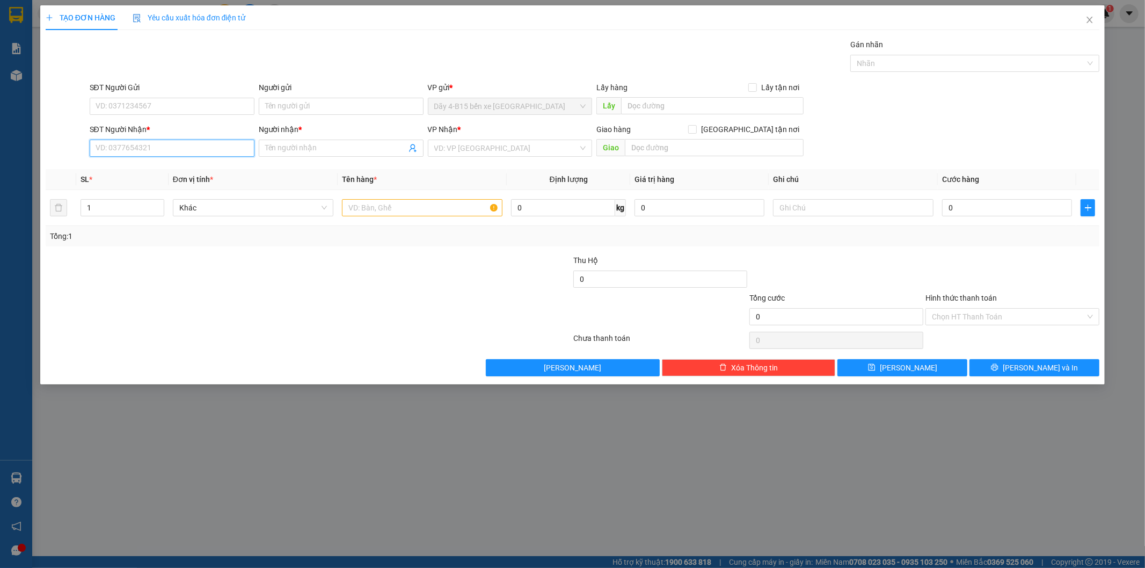
click at [168, 143] on input "SĐT Người Nhận *" at bounding box center [172, 148] width 165 height 17
click at [97, 146] on input "5511" at bounding box center [172, 148] width 165 height 17
type input "0966275511"
click at [299, 147] on input "Người nhận *" at bounding box center [335, 148] width 141 height 12
type input "TIÊN"
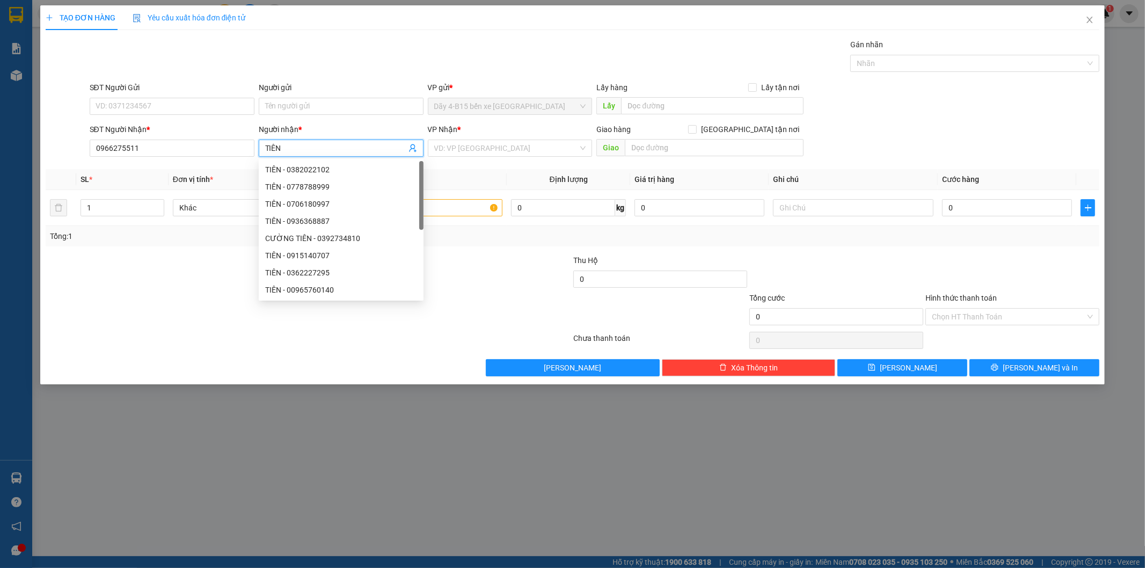
click at [323, 267] on div "TIÊN - 0362227295" at bounding box center [341, 273] width 152 height 12
type input "0362227295"
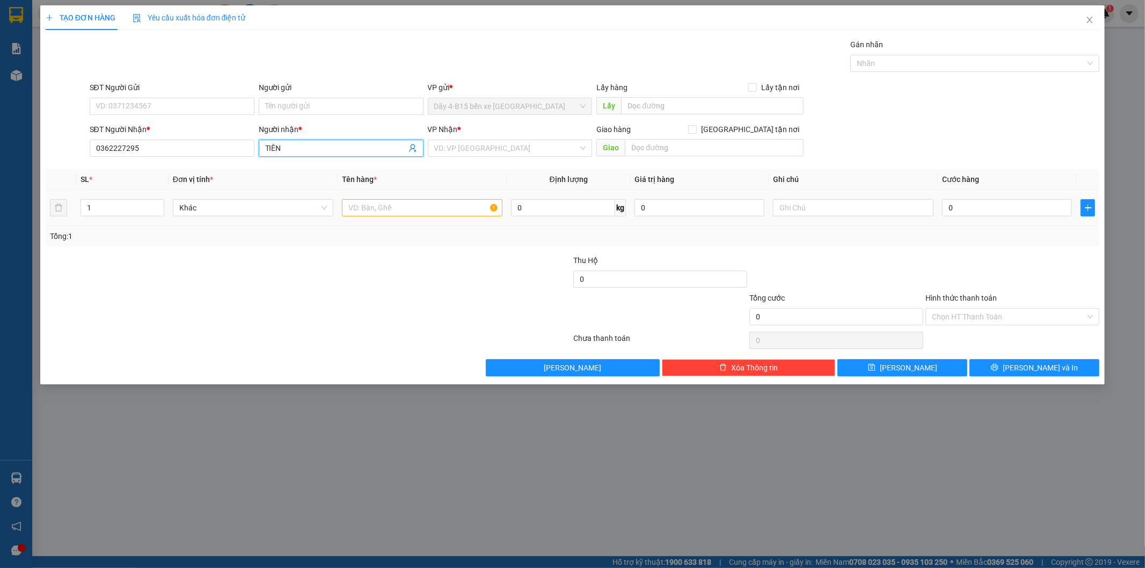
type input "TIÊN"
click at [460, 211] on input "text" at bounding box center [422, 207] width 161 height 17
type input "TH XỐP"
click at [455, 260] on div at bounding box center [485, 274] width 176 height 38
click at [571, 149] on input "search" at bounding box center [506, 148] width 144 height 16
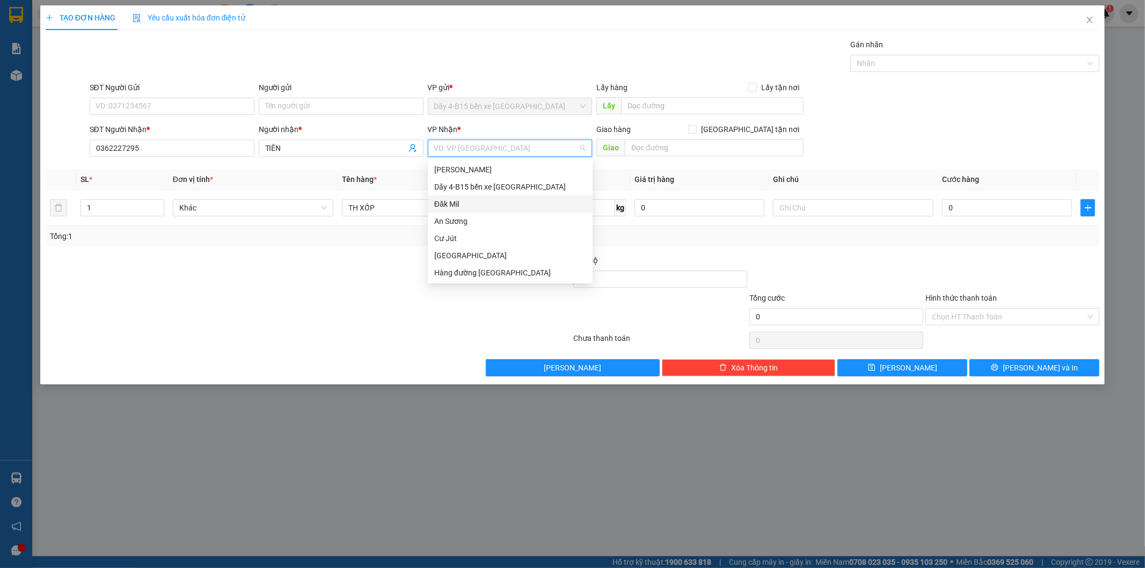
click at [476, 207] on div "Đăk Mil" at bounding box center [510, 204] width 152 height 12
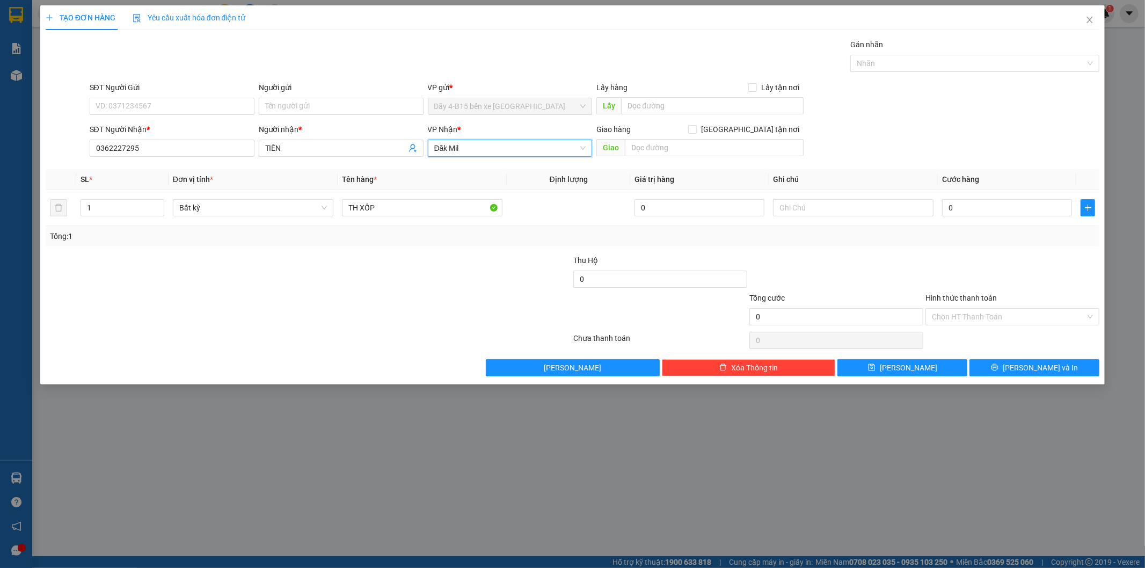
click at [427, 313] on div at bounding box center [485, 311] width 176 height 38
click at [980, 211] on input "0" at bounding box center [1007, 207] width 130 height 17
type input "5"
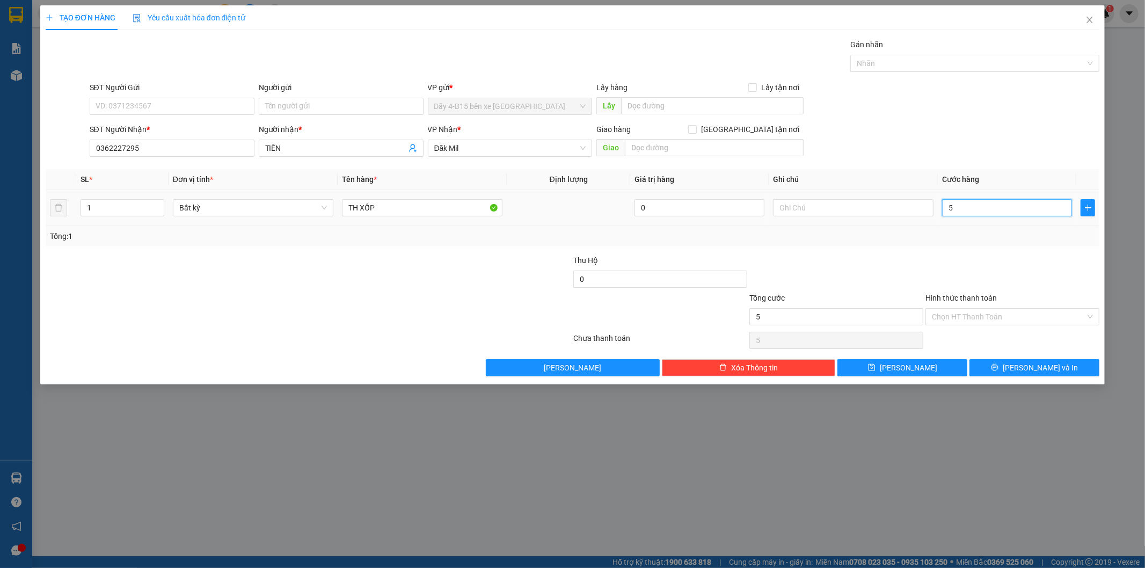
type input "50"
type input "50.000"
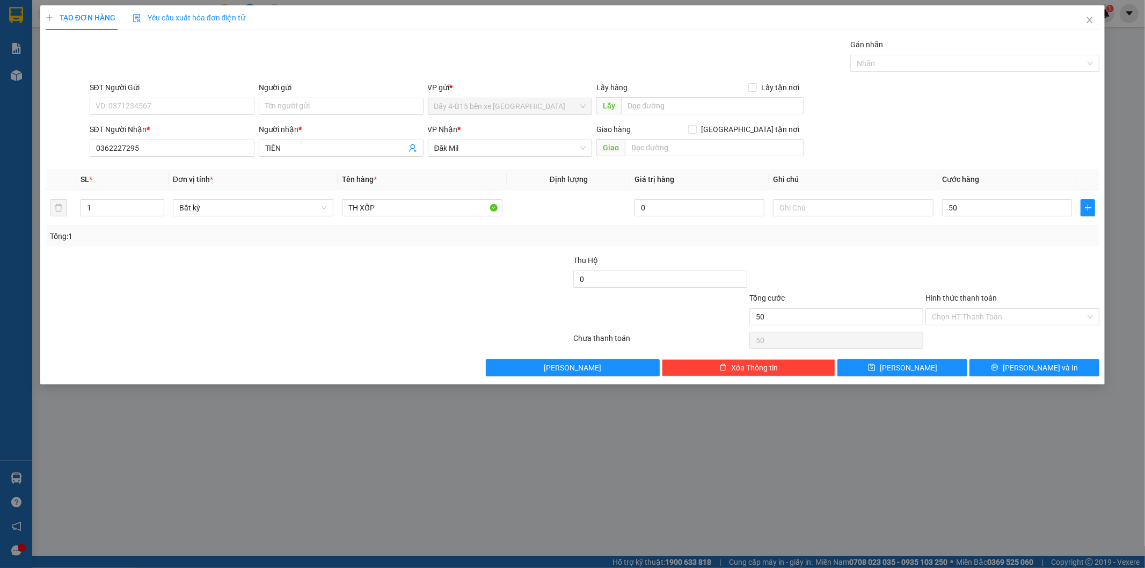
type input "50.000"
click at [917, 259] on div at bounding box center [837, 274] width 176 height 38
click at [999, 371] on icon "printer" at bounding box center [995, 367] width 7 height 7
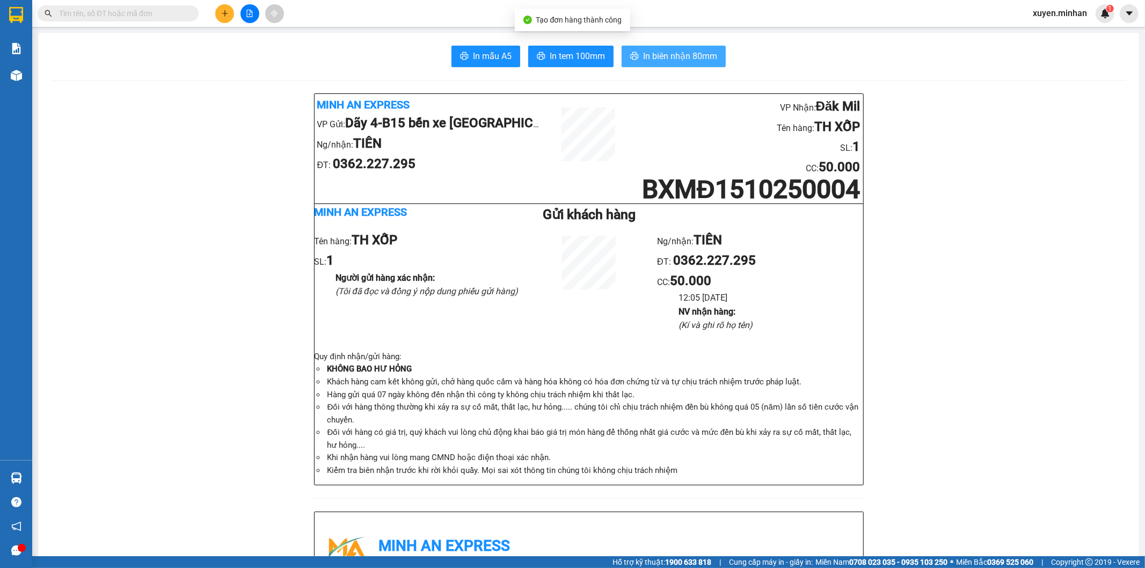
click at [693, 61] on span "In biên nhận 80mm" at bounding box center [680, 55] width 74 height 13
click at [661, 60] on span "In biên nhận 80mm" at bounding box center [680, 55] width 74 height 13
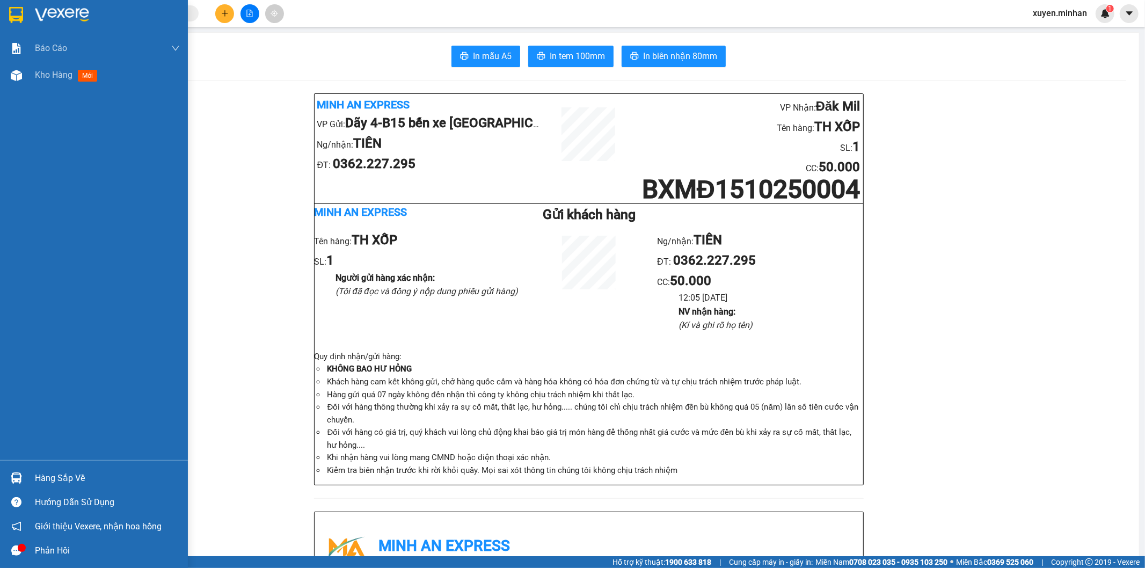
click at [14, 17] on img at bounding box center [16, 15] width 14 height 16
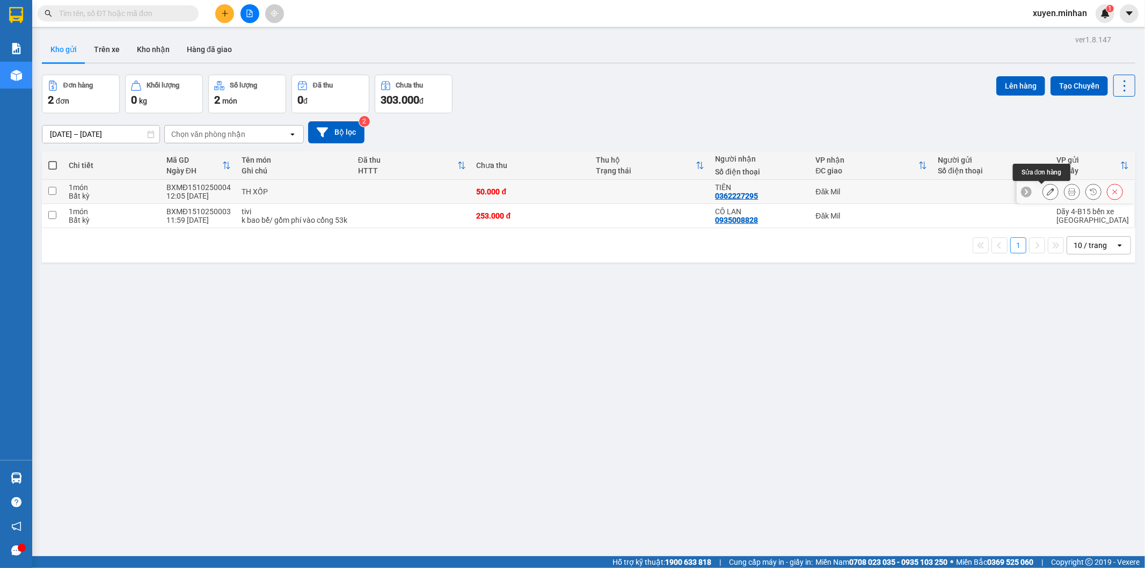
click at [1047, 195] on icon at bounding box center [1051, 192] width 8 height 8
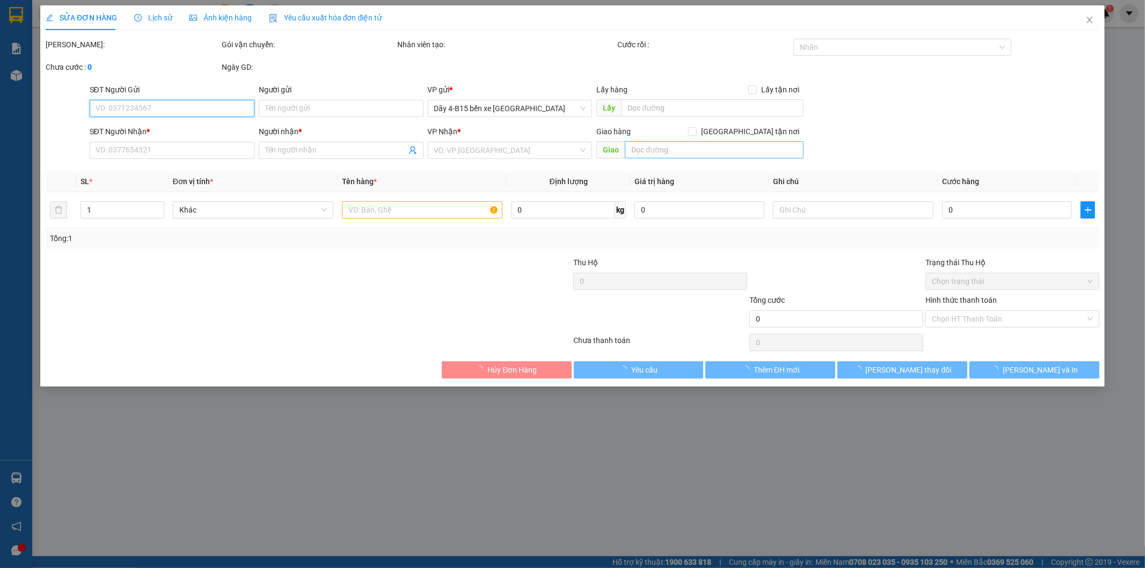
type input "0362227295"
type input "TIÊN"
type input "50.000"
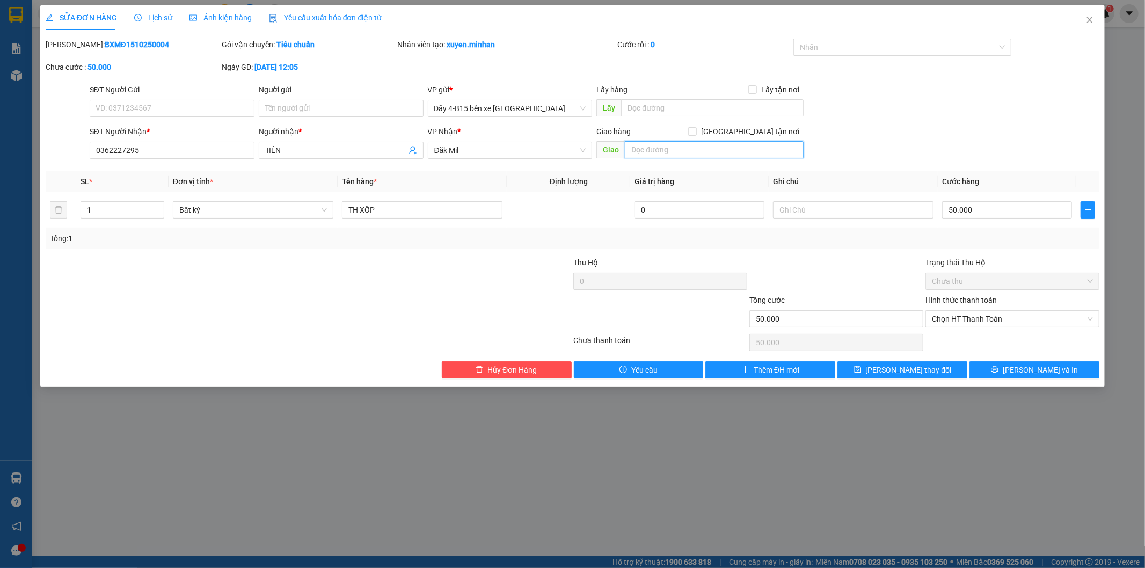
click at [655, 146] on input "text" at bounding box center [714, 149] width 179 height 17
type input "TT"
click at [438, 280] on div at bounding box center [485, 276] width 176 height 38
click at [1026, 369] on span "[PERSON_NAME] và In" at bounding box center [1040, 370] width 75 height 12
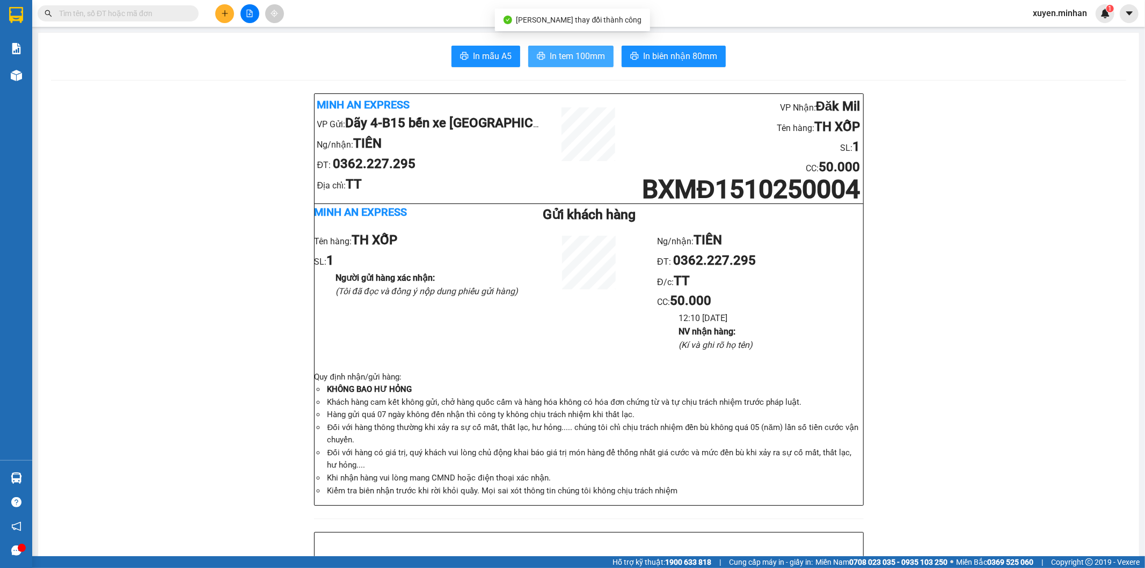
click at [571, 57] on span "In tem 100mm" at bounding box center [577, 55] width 55 height 13
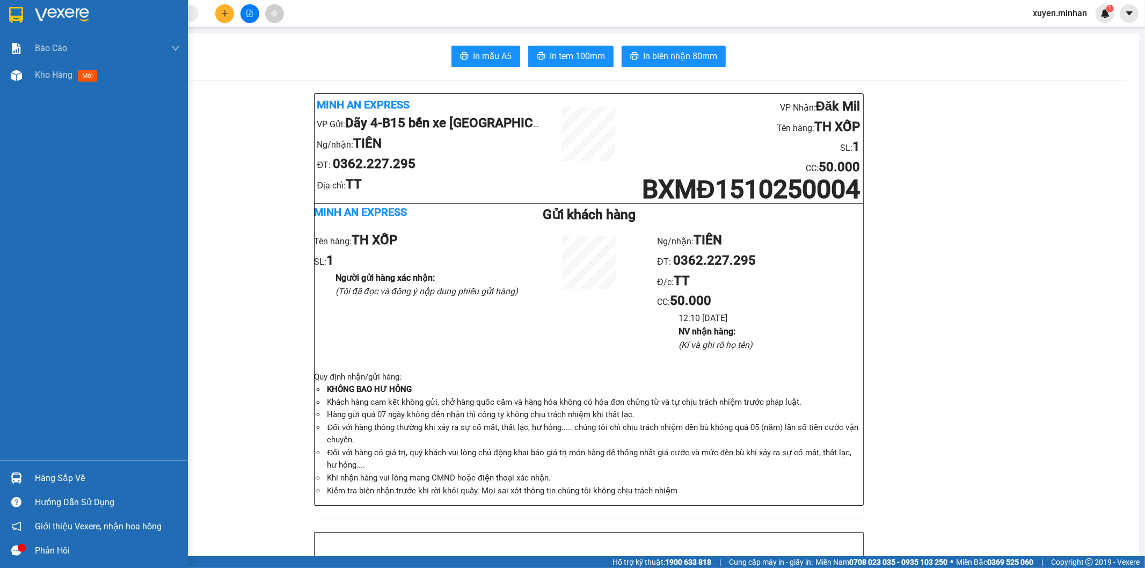
click at [12, 11] on img at bounding box center [16, 15] width 14 height 16
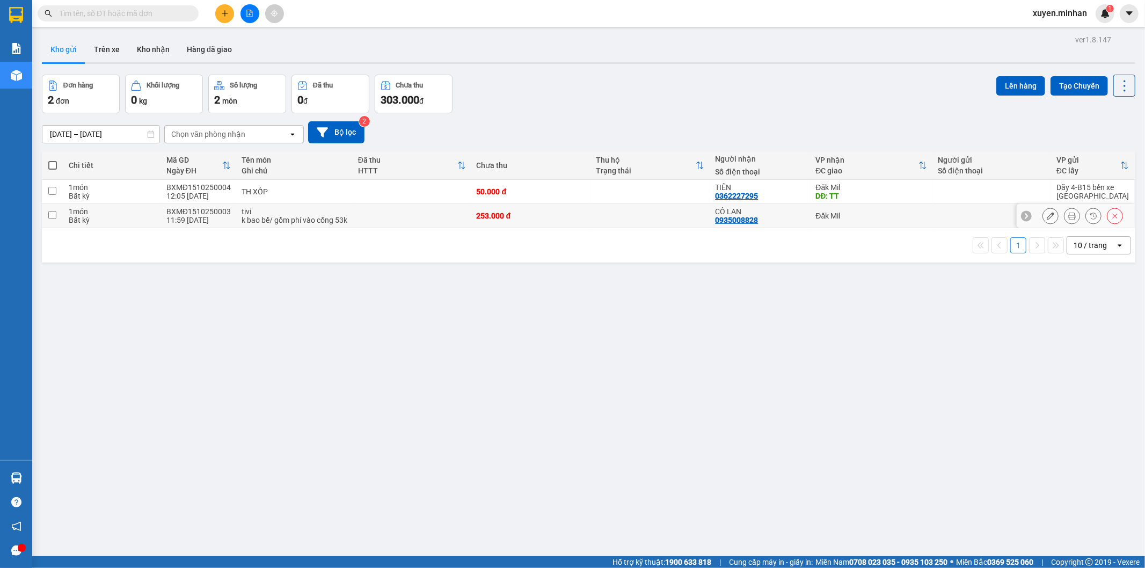
click at [1065, 224] on button at bounding box center [1072, 216] width 15 height 19
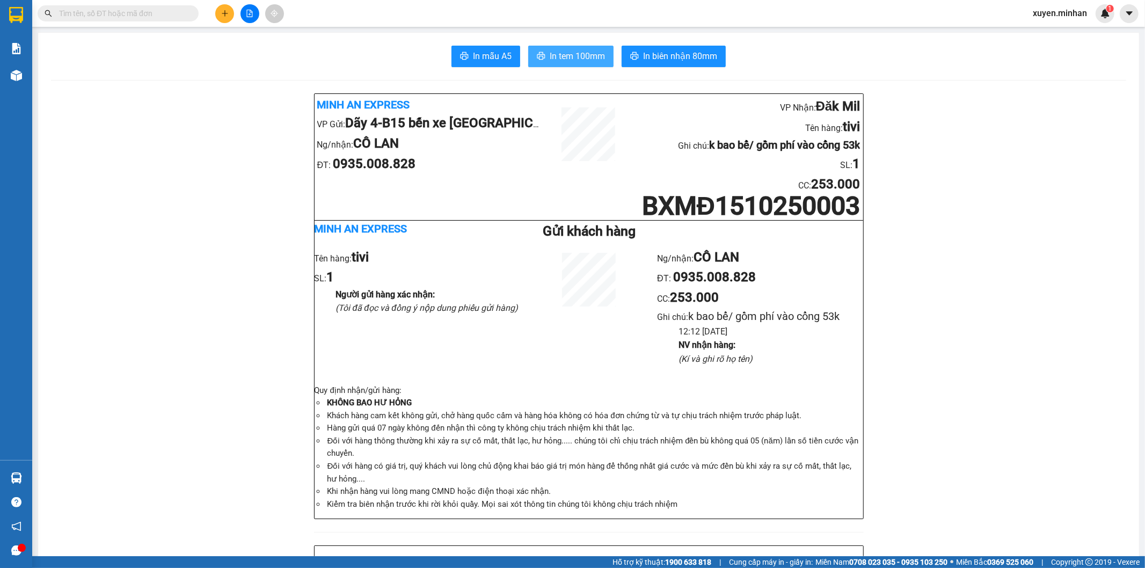
click at [567, 59] on span "In tem 100mm" at bounding box center [577, 55] width 55 height 13
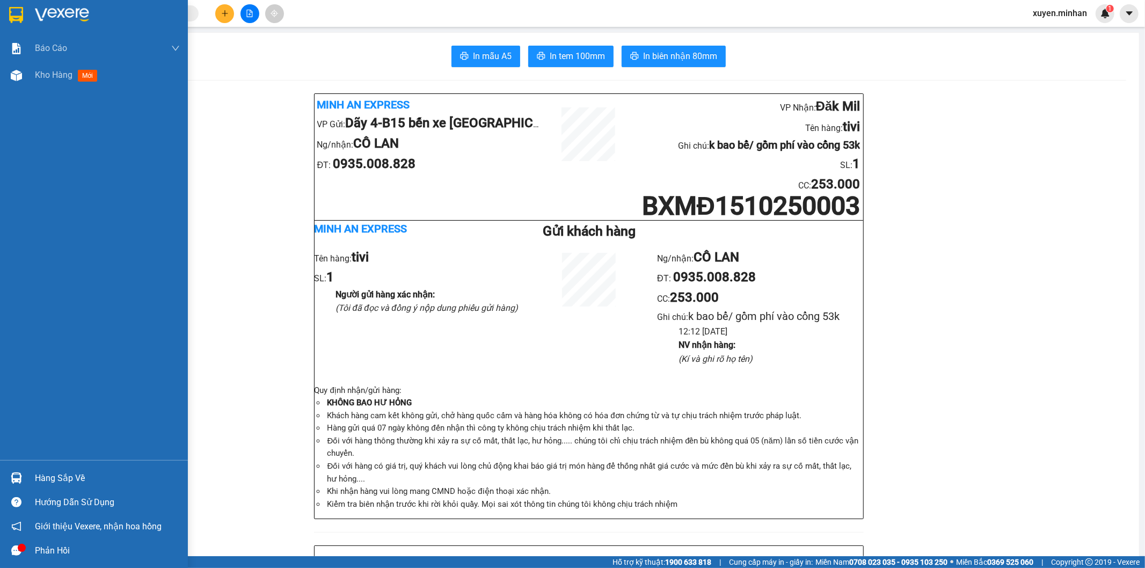
click at [13, 12] on img at bounding box center [16, 15] width 14 height 16
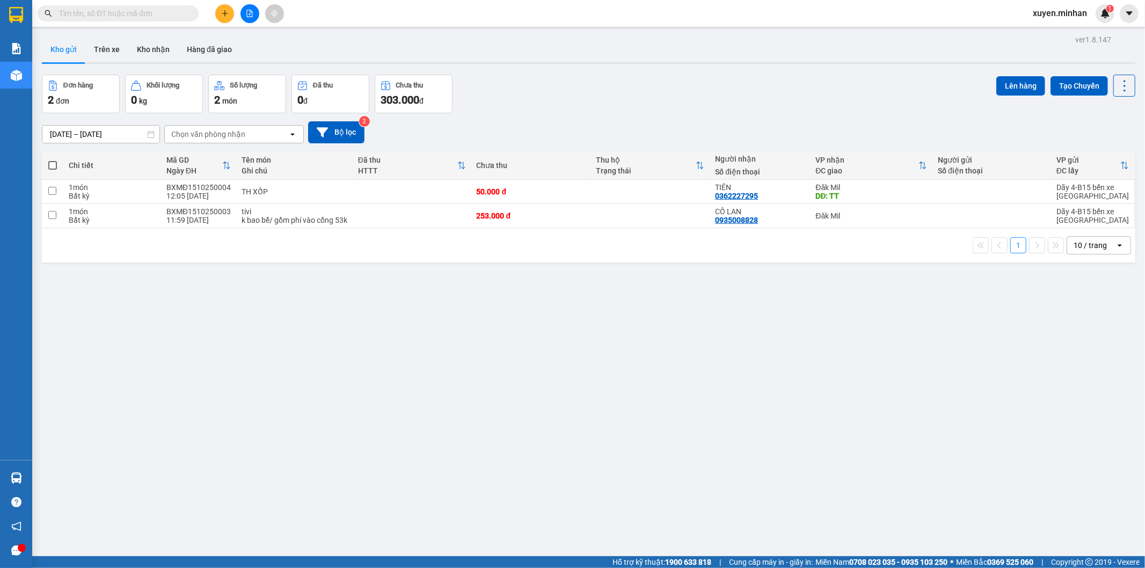
click at [648, 380] on div "ver 1.8.147 Kho gửi Trên xe Kho nhận Hàng đã giao Đơn hàng 2 đơn Khối lượng 0 k…" at bounding box center [589, 316] width 1103 height 568
click at [228, 12] on icon "plus" at bounding box center [225, 14] width 8 height 8
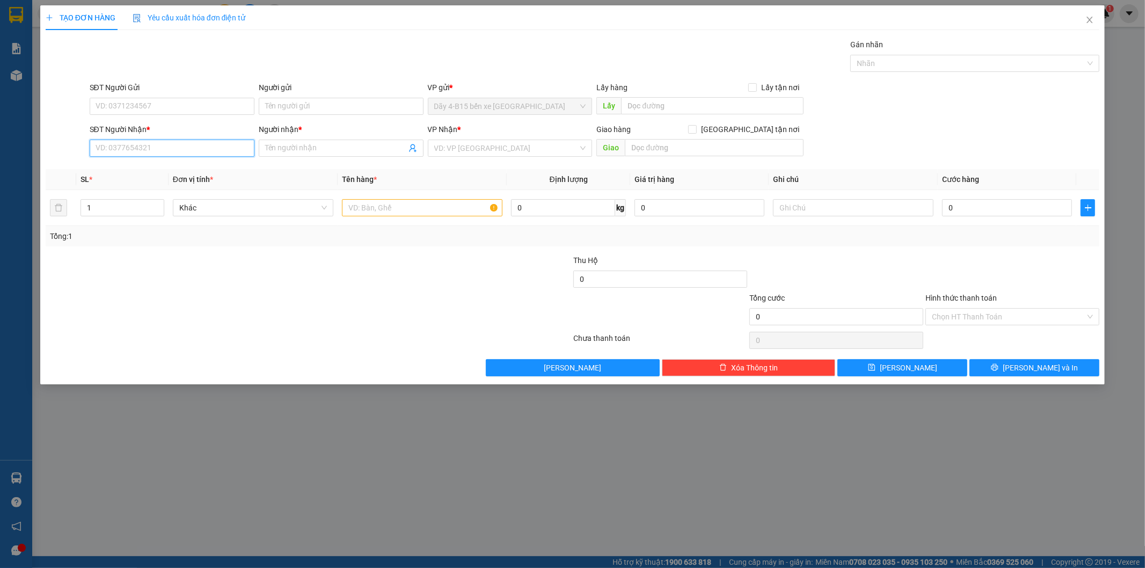
click at [221, 146] on input "SĐT Người Nhận *" at bounding box center [172, 148] width 165 height 17
click at [63, 211] on tr "1 Khác 0 kg 0 0" at bounding box center [573, 208] width 1055 height 36
type input "3"
click at [221, 146] on input "SĐT Người Nhận *" at bounding box center [172, 148] width 165 height 17
click at [186, 170] on div "0984272717 - [PERSON_NAME]" at bounding box center [172, 170] width 152 height 12
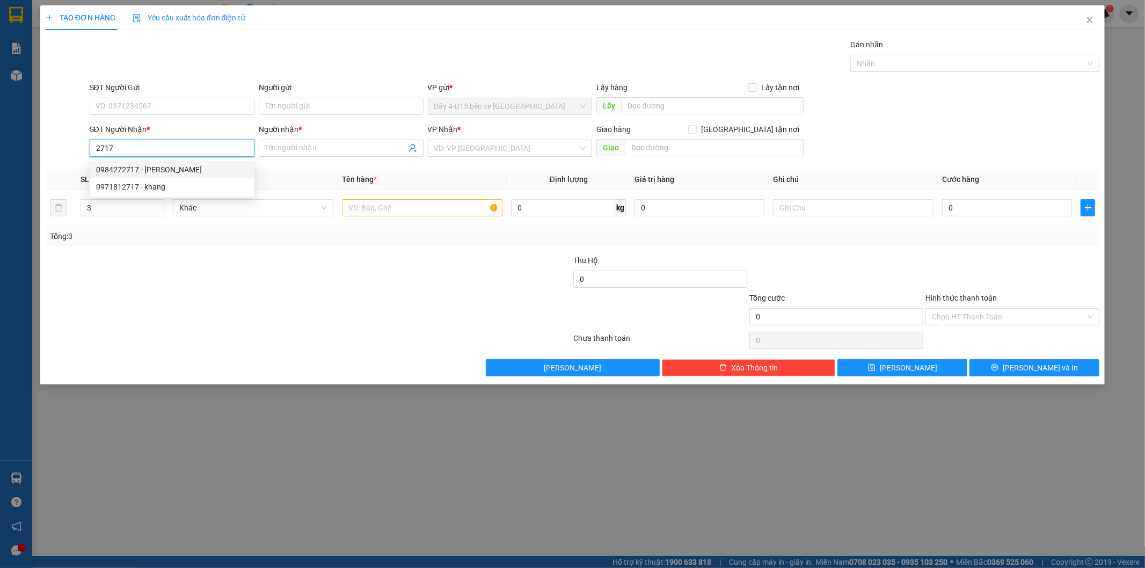
type input "0984272717"
type input "[PERSON_NAME]"
type input "0984272717"
click at [362, 206] on input "text" at bounding box center [422, 207] width 161 height 17
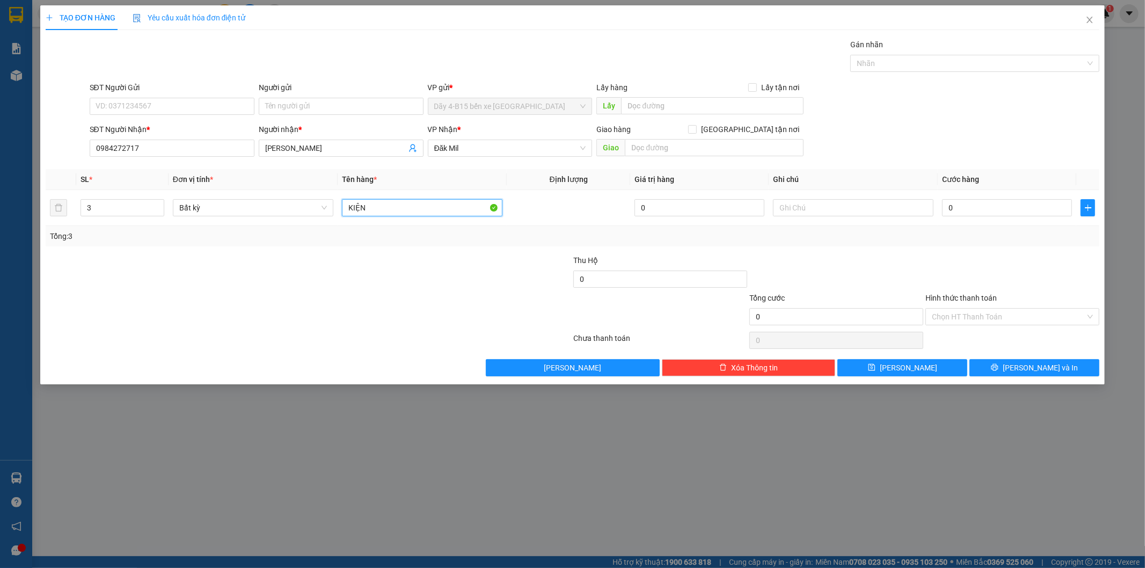
type input "KIỆN"
click at [510, 298] on div at bounding box center [485, 311] width 176 height 38
click at [967, 213] on input "0" at bounding box center [1007, 207] width 130 height 17
type input "2"
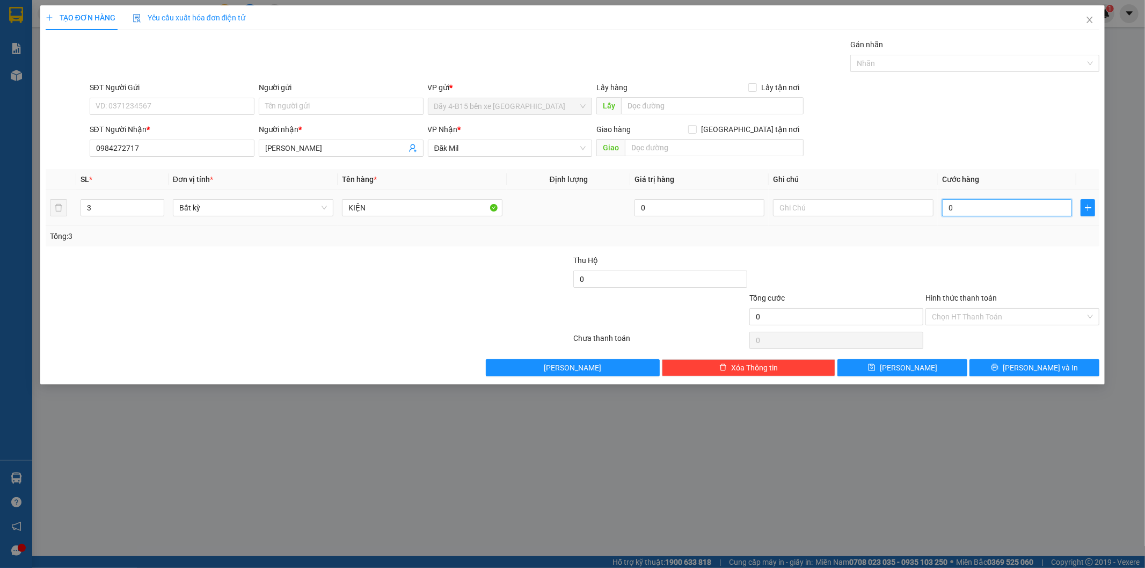
type input "2"
type input "20"
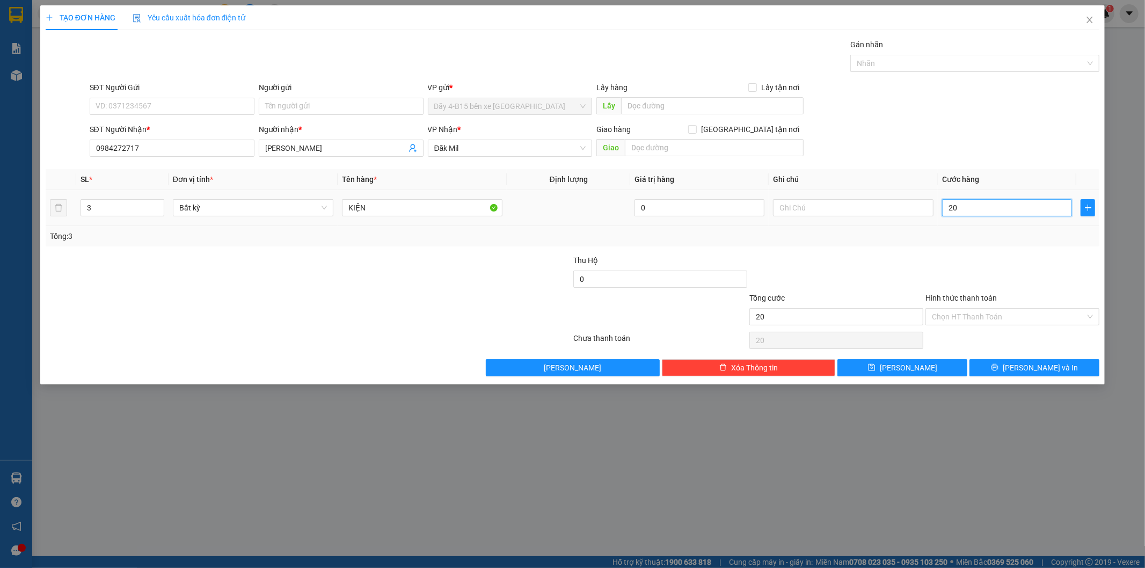
type input "200"
type input "200.000"
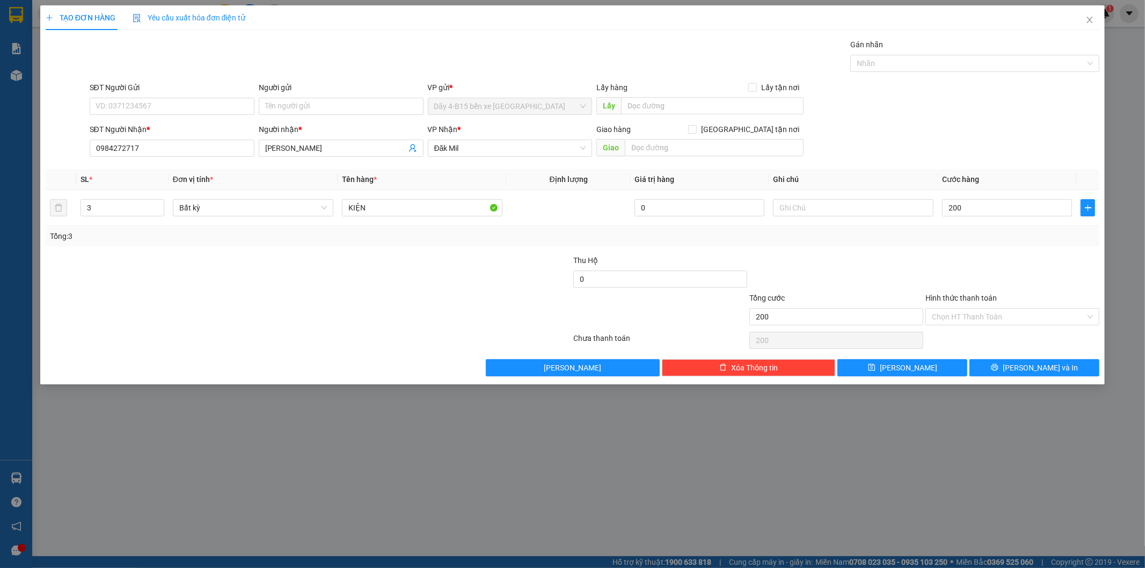
type input "200.000"
click at [969, 256] on div at bounding box center [1013, 274] width 176 height 38
click at [1006, 369] on button "[PERSON_NAME] và In" at bounding box center [1035, 367] width 130 height 17
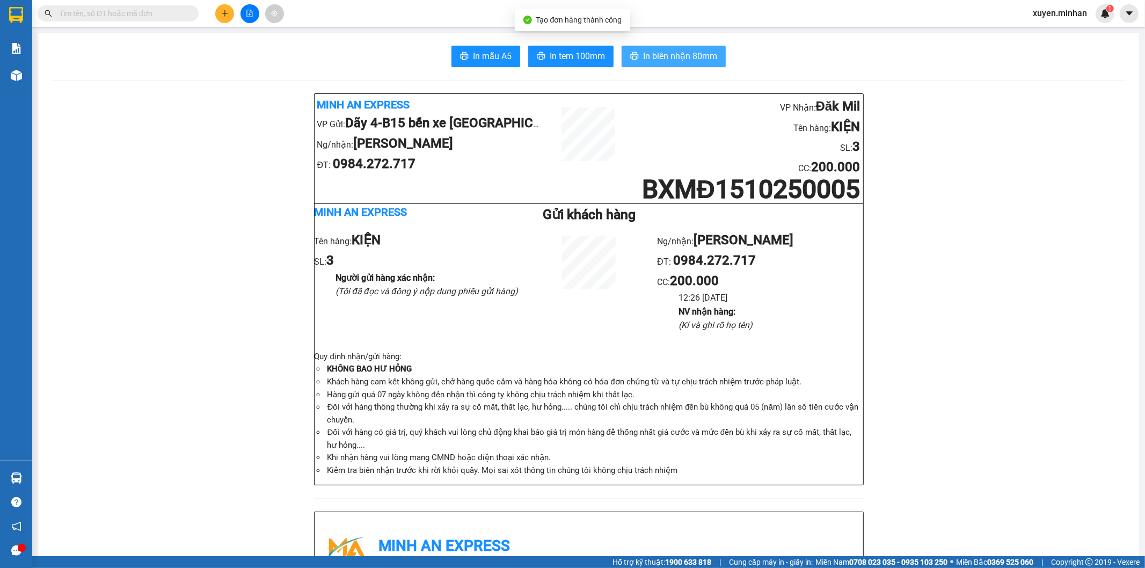
click at [657, 57] on span "In biên nhận 80mm" at bounding box center [680, 55] width 74 height 13
click at [572, 58] on span "In tem 100mm" at bounding box center [577, 55] width 55 height 13
click at [579, 56] on span "In tem 100mm" at bounding box center [577, 55] width 55 height 13
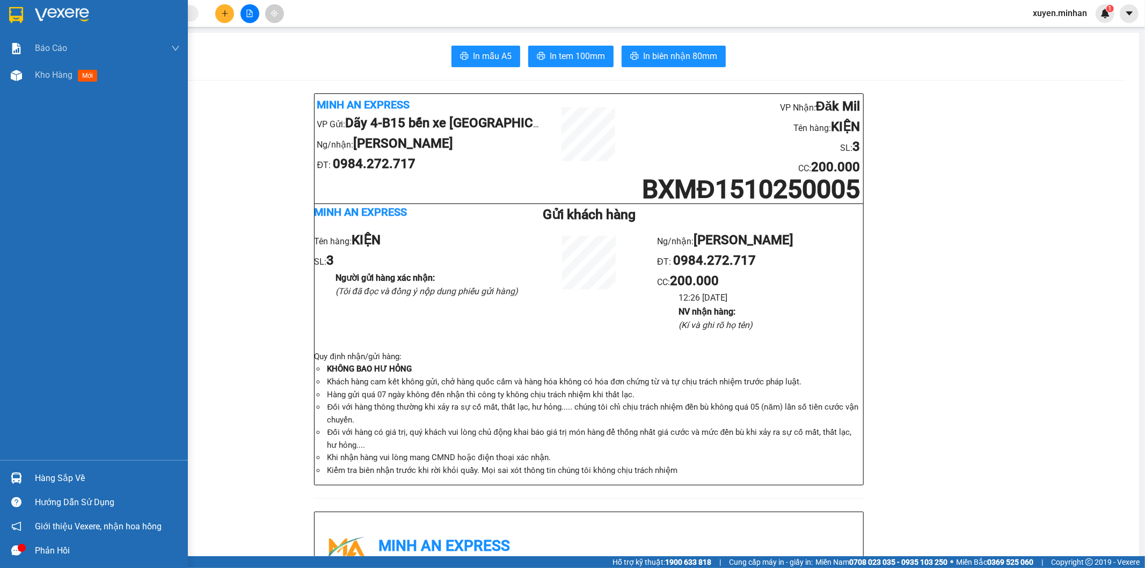
click at [18, 12] on img at bounding box center [16, 15] width 14 height 16
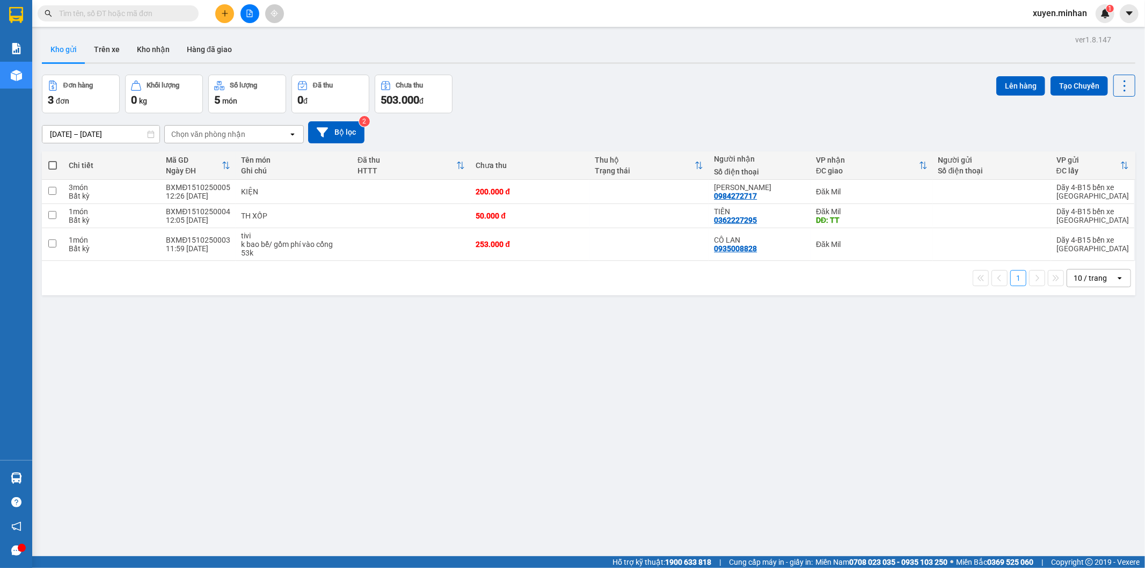
click at [381, 389] on div "ver 1.8.147 Kho gửi Trên xe Kho nhận Hàng đã giao Đơn hàng 3 đơn Khối lượng 0 k…" at bounding box center [589, 316] width 1103 height 568
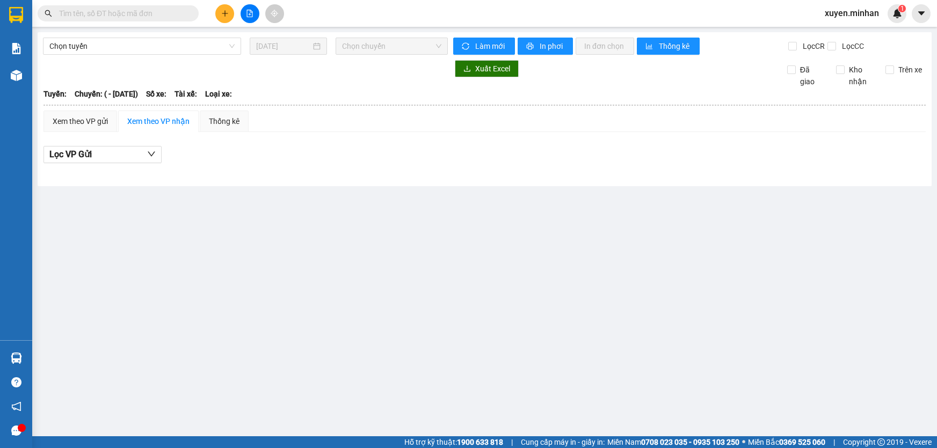
type input "[DATE]"
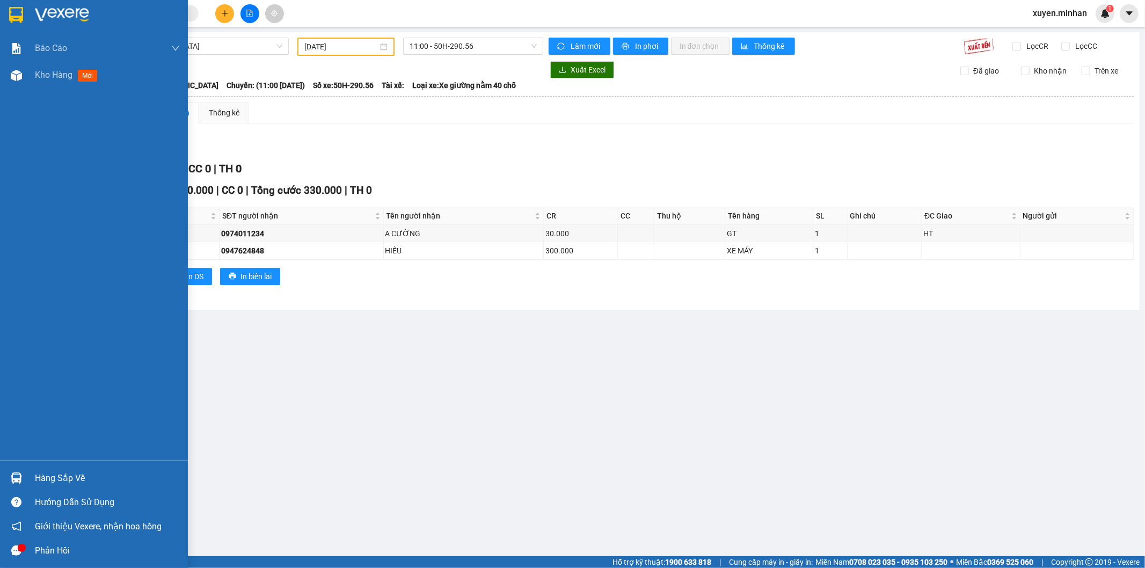
click at [17, 13] on img at bounding box center [16, 15] width 14 height 16
